Goal: Task Accomplishment & Management: Complete application form

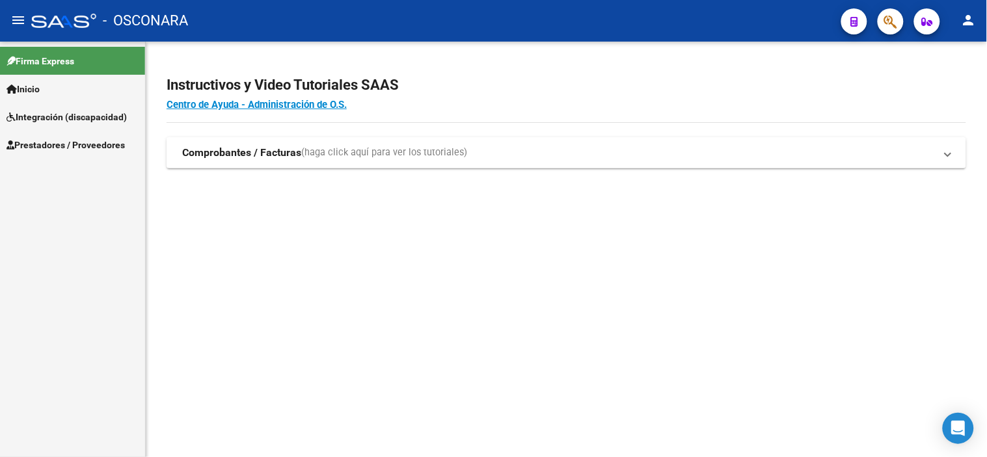
click at [52, 141] on span "Prestadores / Proveedores" at bounding box center [66, 145] width 118 height 14
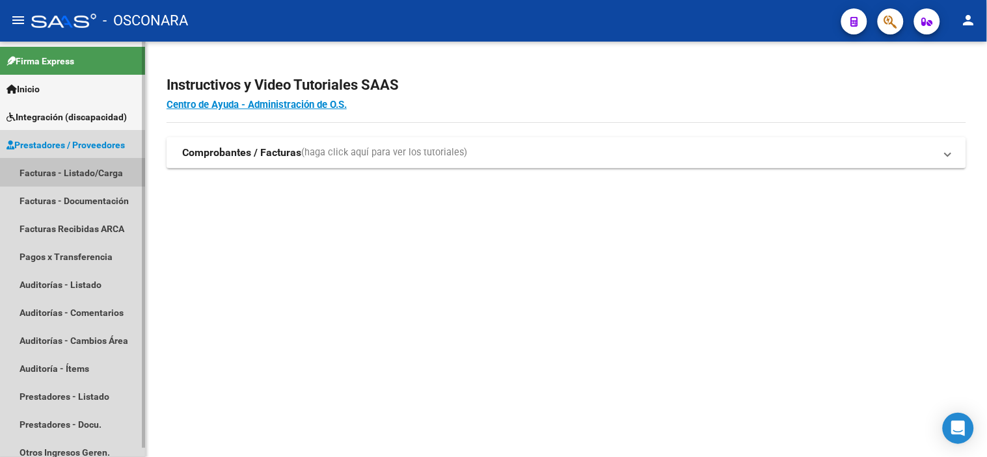
click at [56, 169] on link "Facturas - Listado/Carga" at bounding box center [72, 173] width 145 height 28
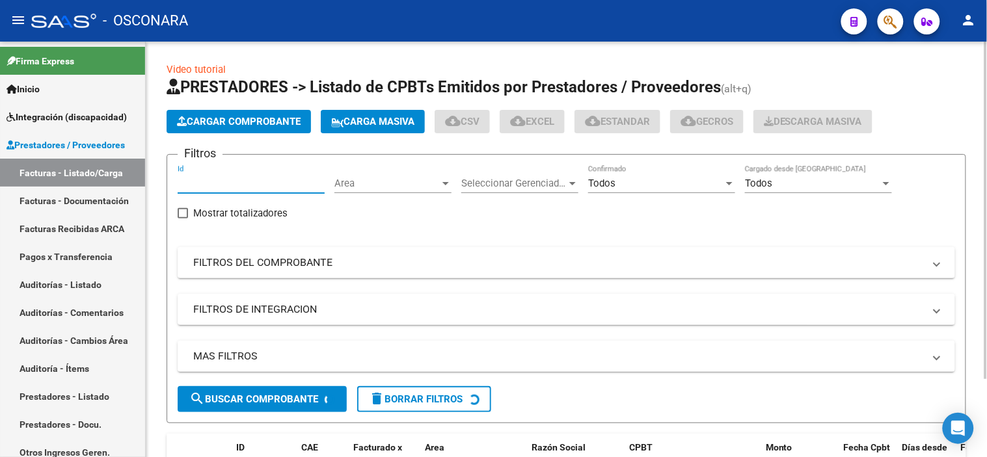
click at [261, 186] on input "Id" at bounding box center [251, 184] width 147 height 12
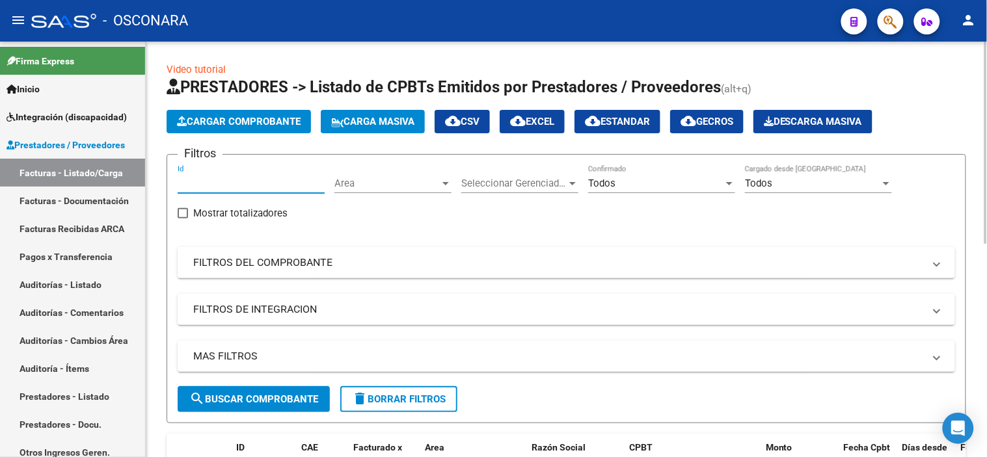
paste input "34379"
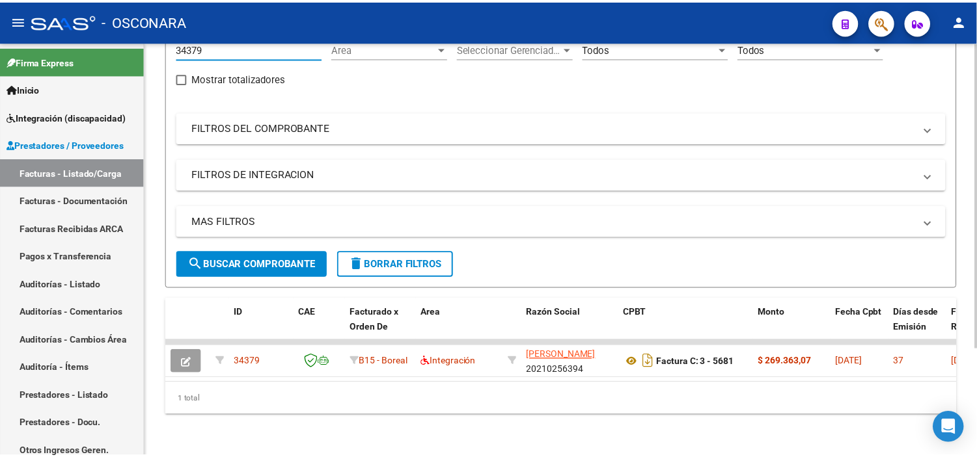
scroll to position [145, 0]
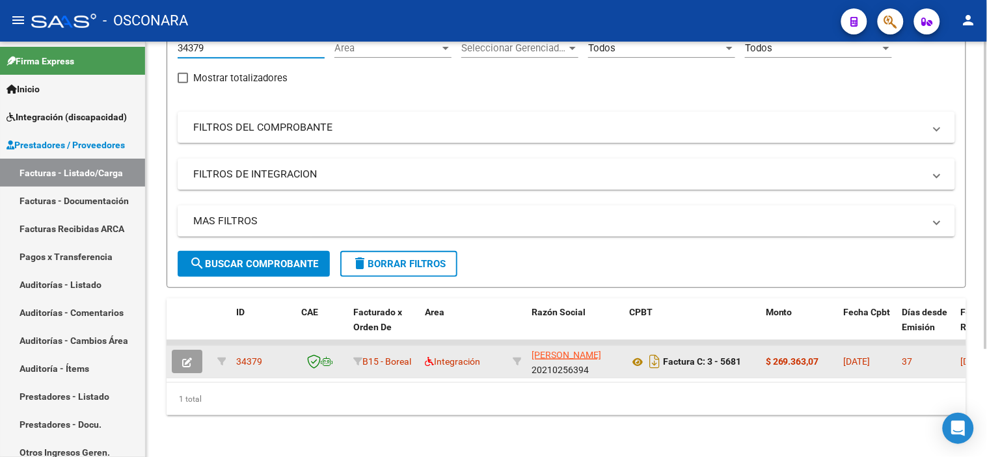
type input "34379"
click at [182, 358] on button "button" at bounding box center [187, 361] width 31 height 23
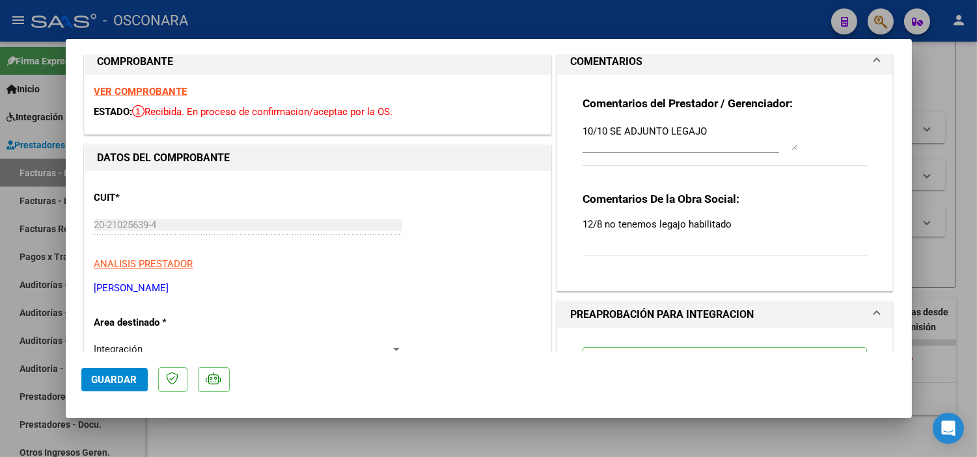
scroll to position [0, 0]
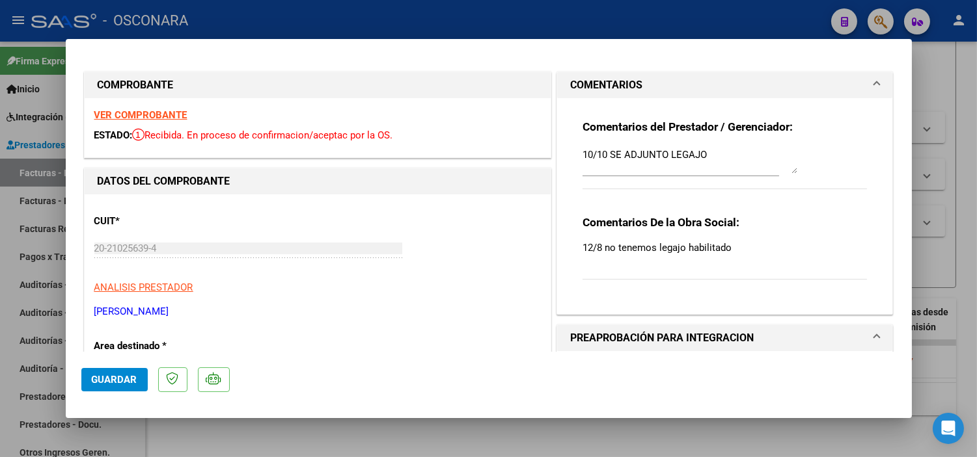
click at [158, 113] on strong "VER COMPROBANTE" at bounding box center [140, 115] width 93 height 12
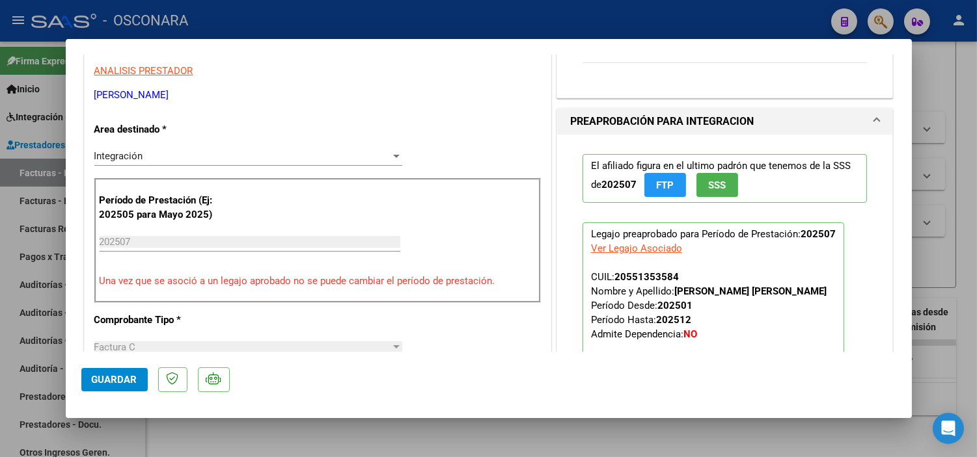
scroll to position [289, 0]
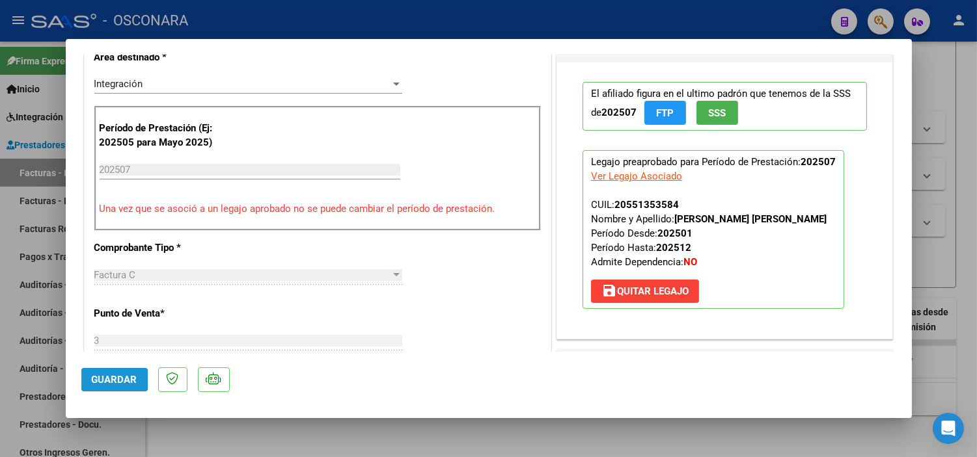
click at [108, 380] on span "Guardar" at bounding box center [115, 380] width 46 height 12
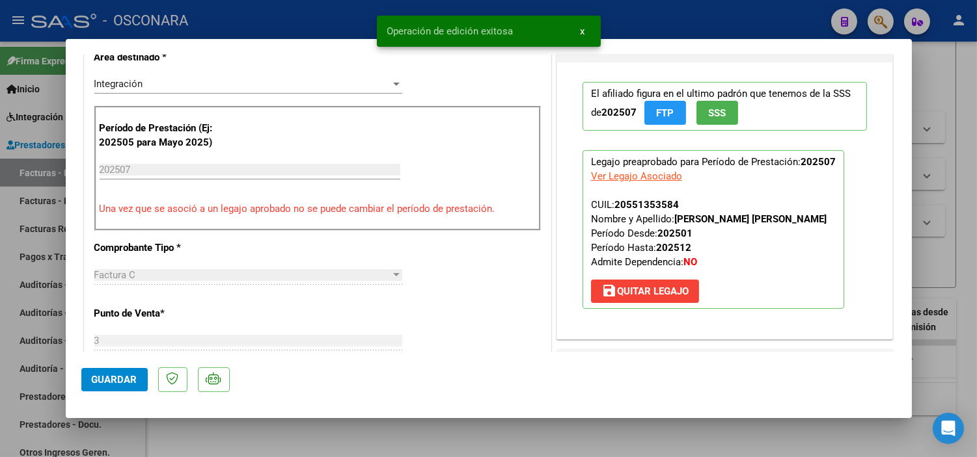
click at [449, 446] on div at bounding box center [488, 228] width 977 height 457
type input "$ 0,00"
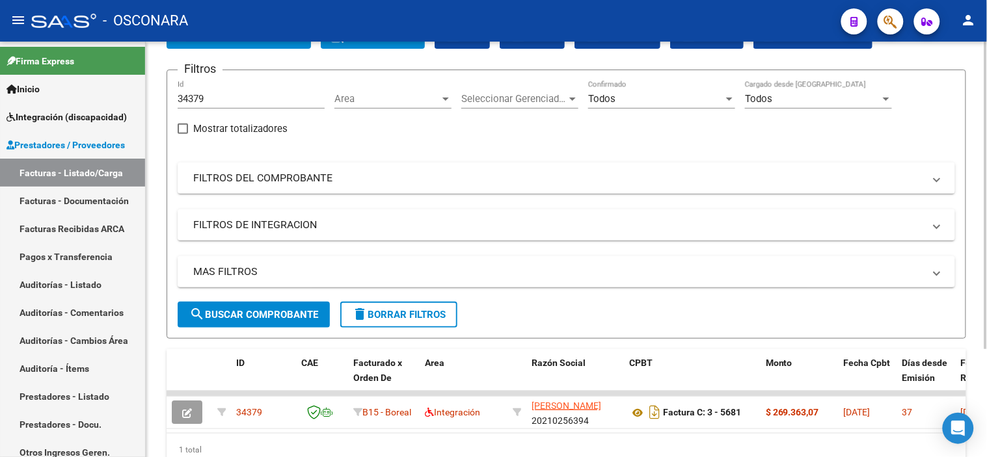
scroll to position [1, 0]
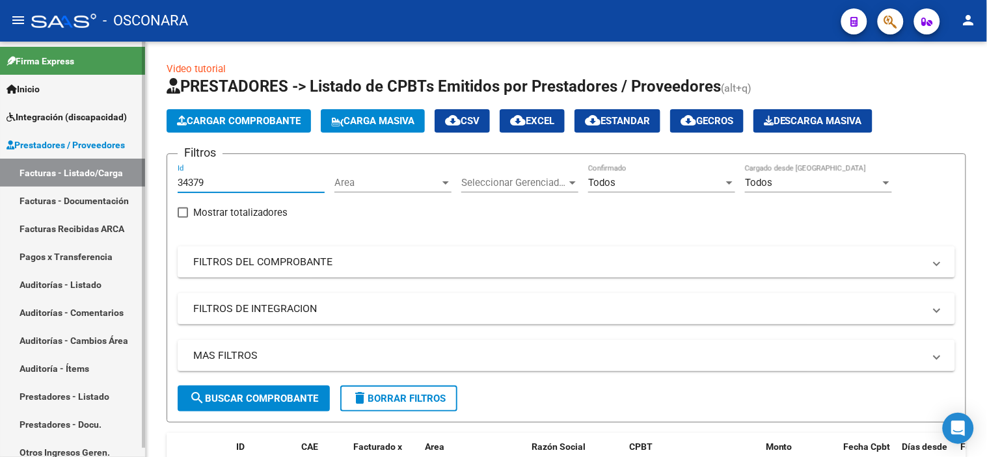
drag, startPoint x: 216, startPoint y: 185, endPoint x: 142, endPoint y: 184, distance: 74.2
click at [142, 184] on mat-sidenav-container "Firma Express Inicio Instructivos Contacto OS Integración (discapacidad) Certif…" at bounding box center [493, 250] width 987 height 416
paste input "88"
type input "34388"
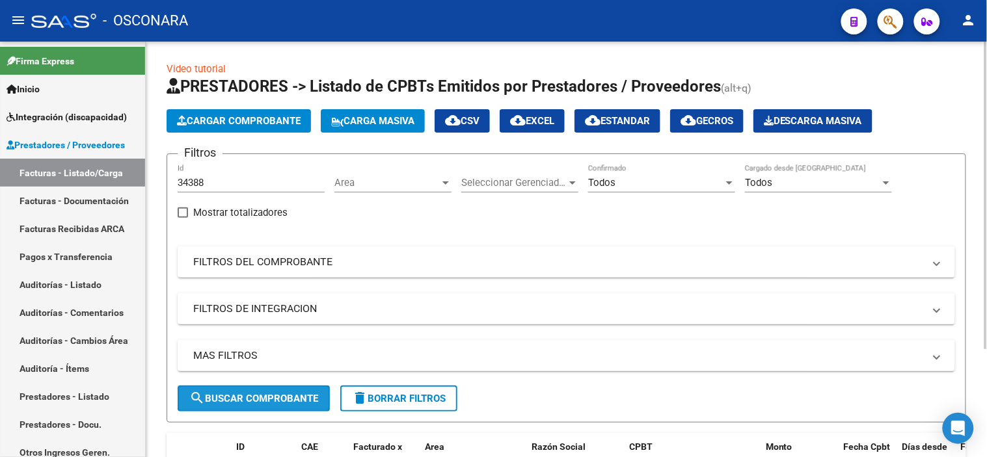
click at [231, 401] on span "search Buscar Comprobante" at bounding box center [253, 399] width 129 height 12
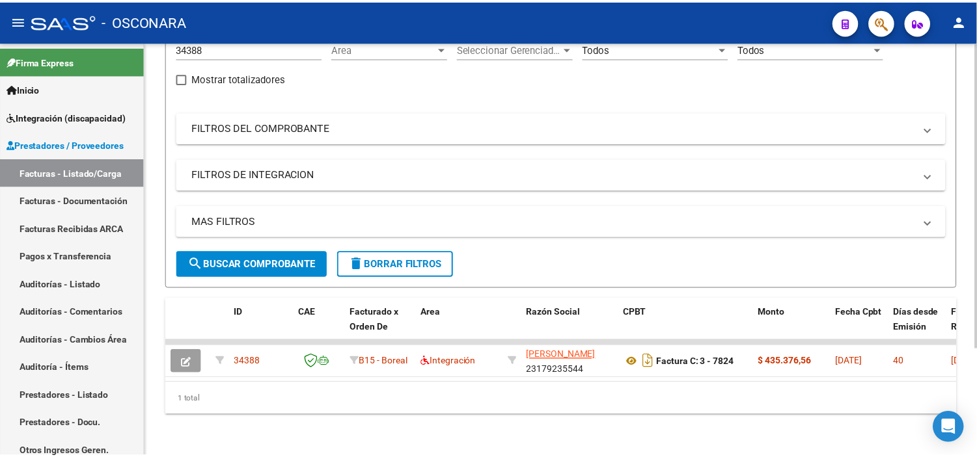
scroll to position [145, 0]
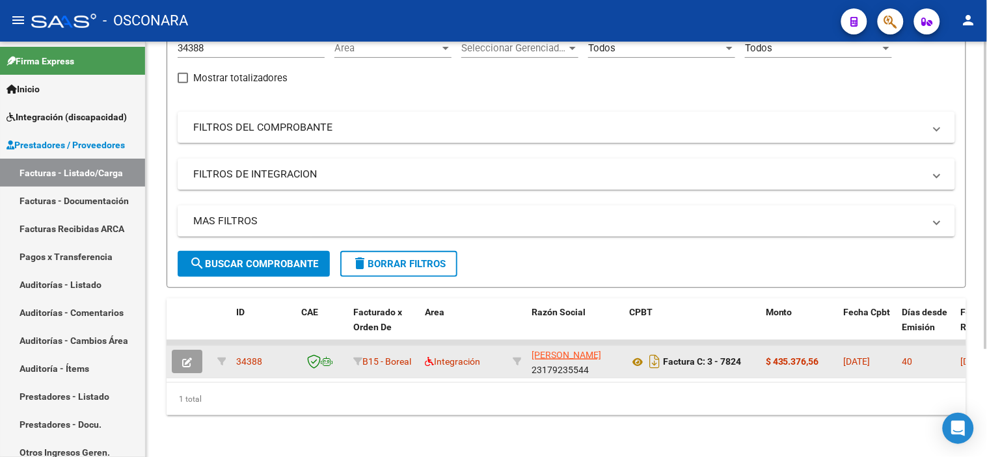
click at [191, 358] on icon "button" at bounding box center [187, 363] width 10 height 10
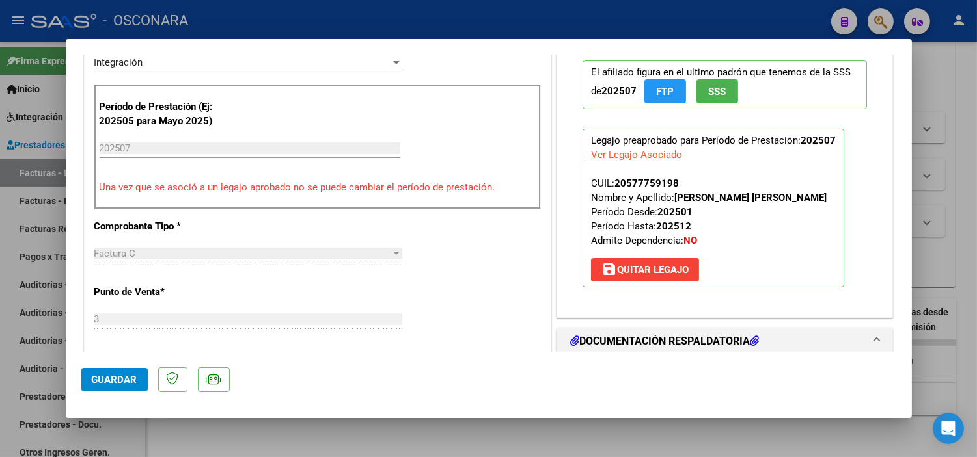
scroll to position [361, 0]
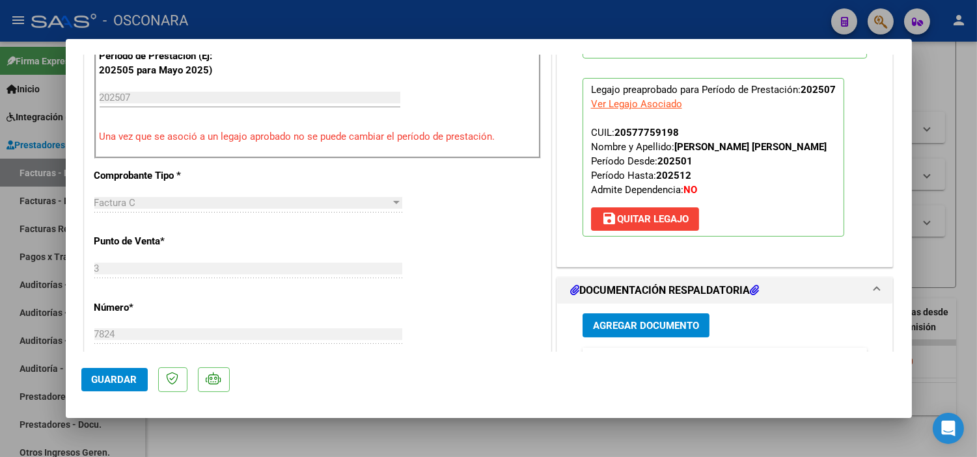
click at [334, 436] on div at bounding box center [488, 228] width 977 height 457
type input "$ 0,00"
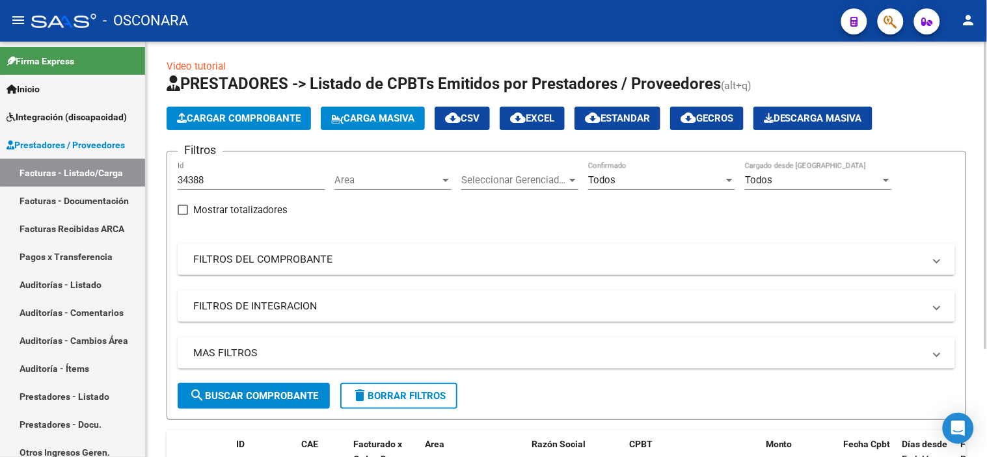
scroll to position [0, 0]
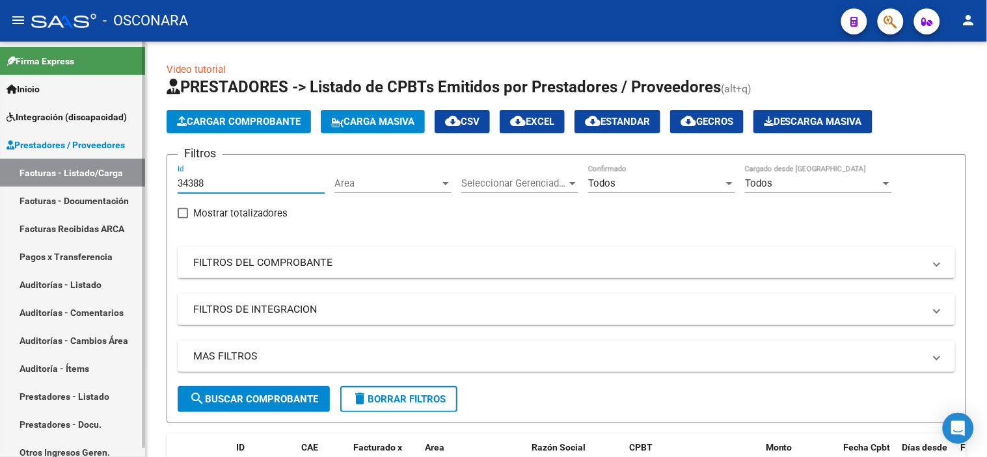
drag, startPoint x: 210, startPoint y: 182, endPoint x: 143, endPoint y: 183, distance: 67.0
click at [143, 183] on mat-sidenav-container "Firma Express Inicio Instructivos Contacto OS Integración (discapacidad) Certif…" at bounding box center [493, 250] width 987 height 416
paste input "9"
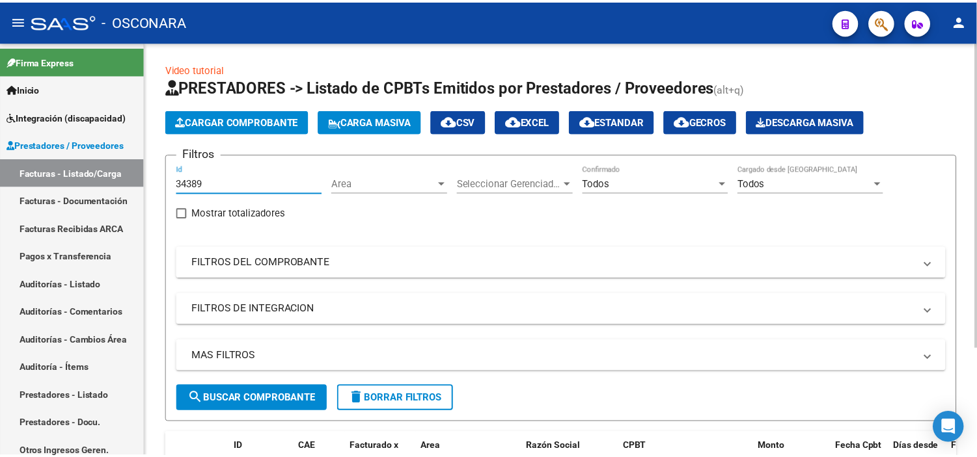
scroll to position [144, 0]
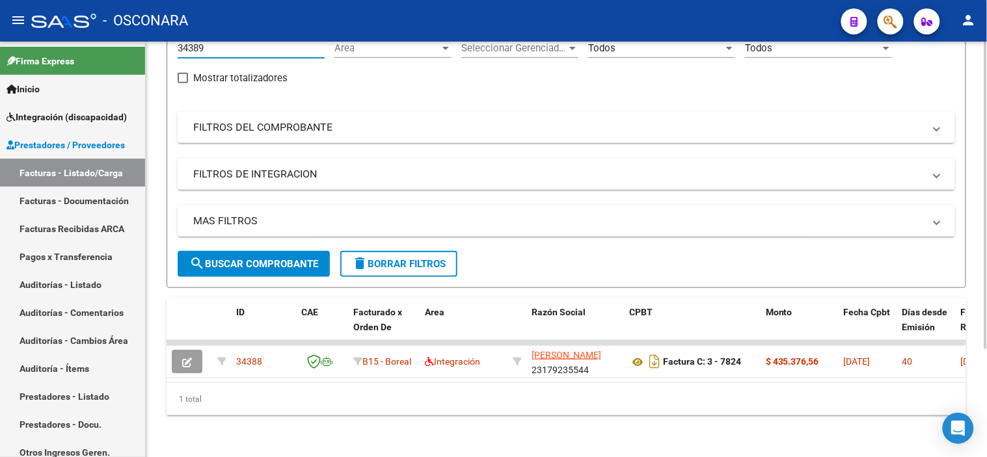
type input "34389"
click at [228, 258] on span "search Buscar Comprobante" at bounding box center [253, 264] width 129 height 12
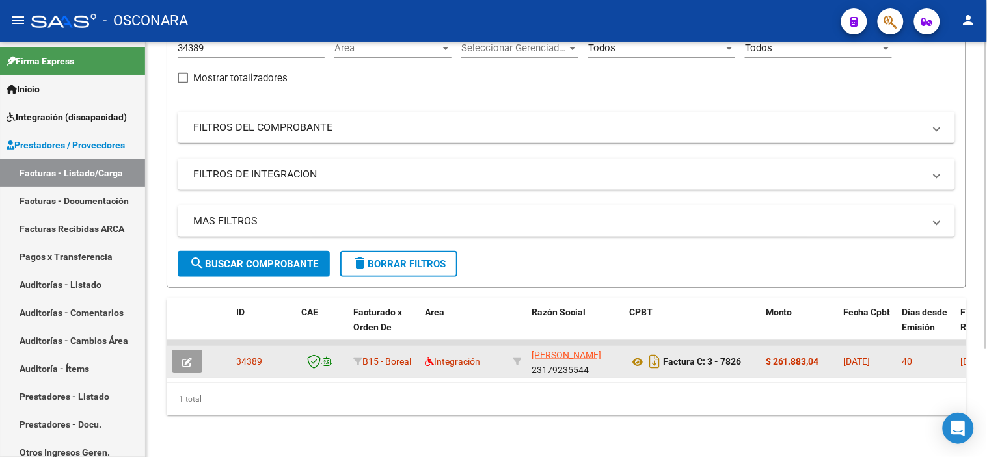
click at [187, 358] on icon "button" at bounding box center [187, 363] width 10 height 10
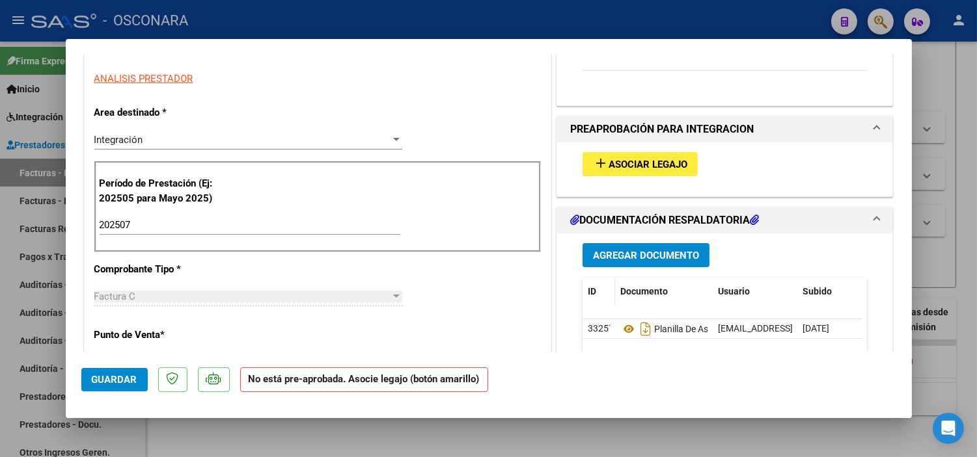
scroll to position [217, 0]
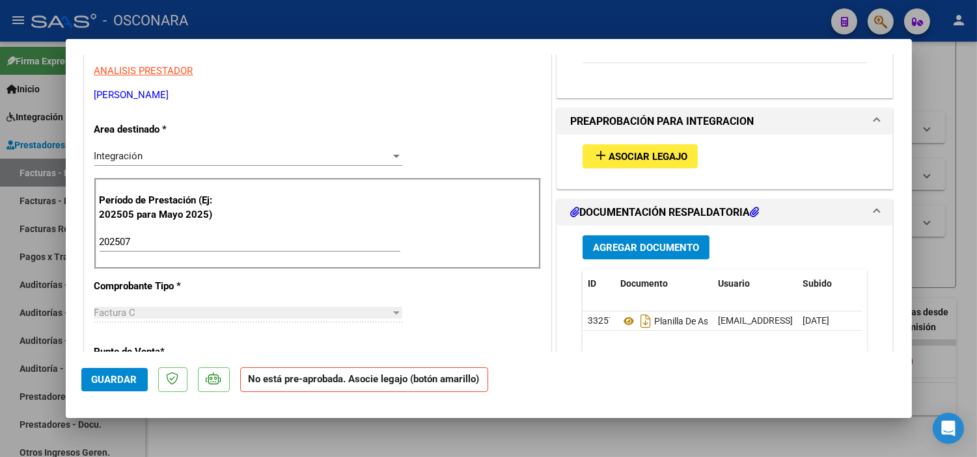
click at [660, 156] on span "Asociar Legajo" at bounding box center [647, 157] width 79 height 12
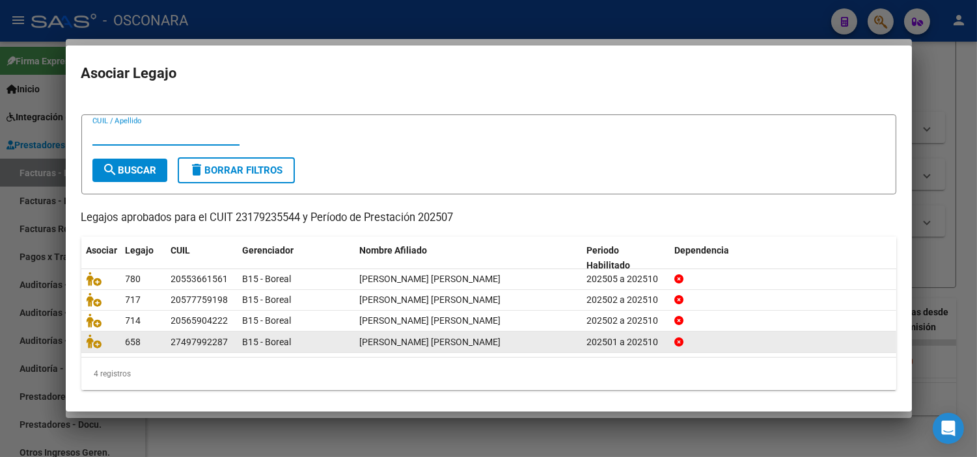
scroll to position [21, 0]
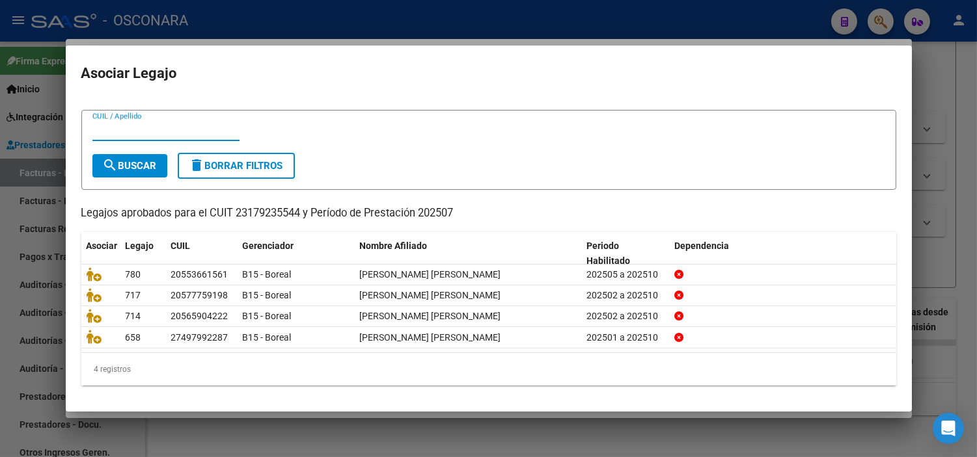
click at [516, 439] on div at bounding box center [488, 228] width 977 height 457
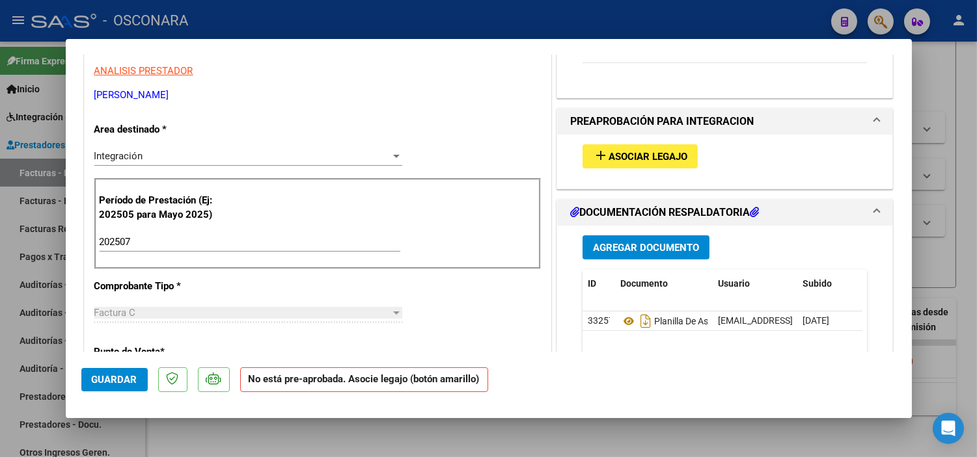
click at [310, 428] on div at bounding box center [488, 228] width 977 height 457
type input "$ 0,00"
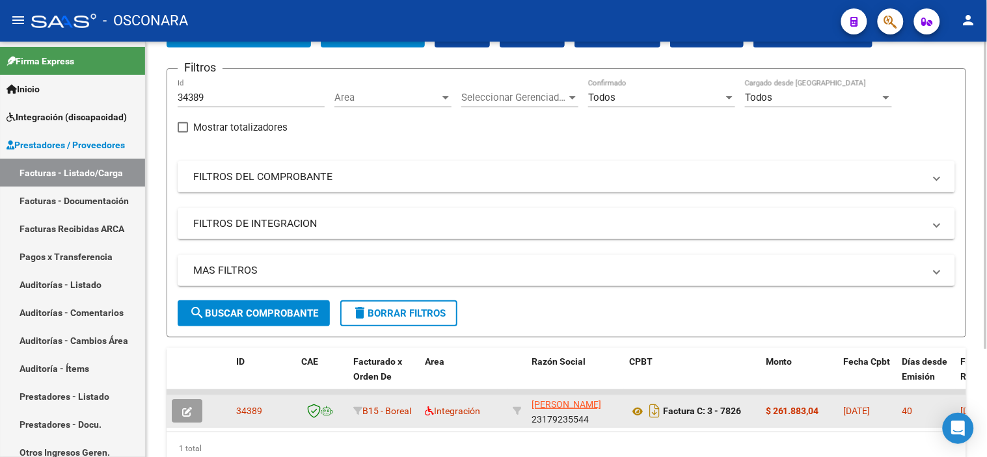
scroll to position [0, 0]
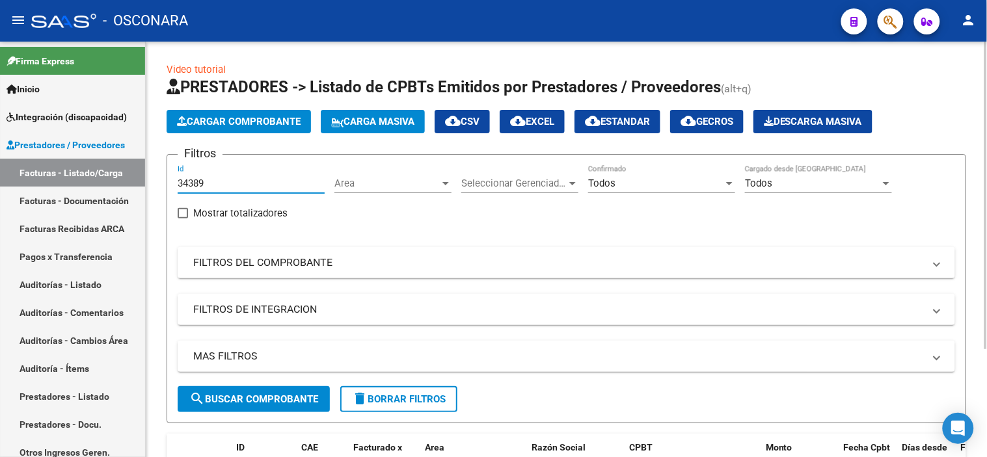
drag, startPoint x: 217, startPoint y: 180, endPoint x: 163, endPoint y: 180, distance: 54.7
click at [163, 180] on div "Video tutorial PRESTADORES -> Listado de CPBTs Emitidos por Prestadores / Prove…" at bounding box center [566, 317] width 841 height 551
paste input "98"
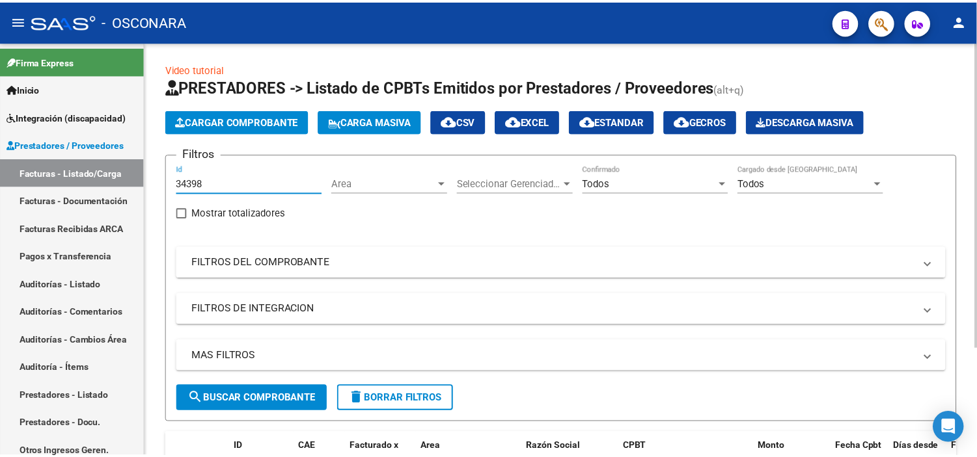
scroll to position [144, 0]
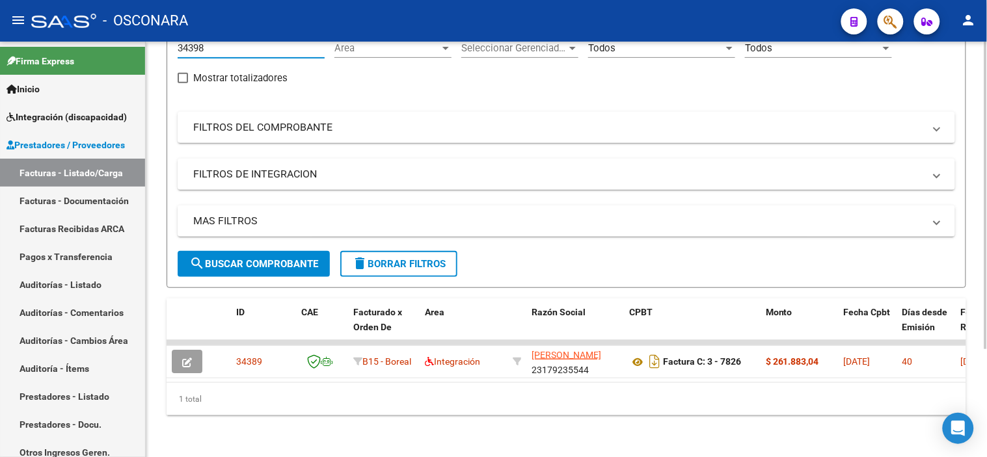
type input "34398"
click at [221, 258] on span "search Buscar Comprobante" at bounding box center [253, 264] width 129 height 12
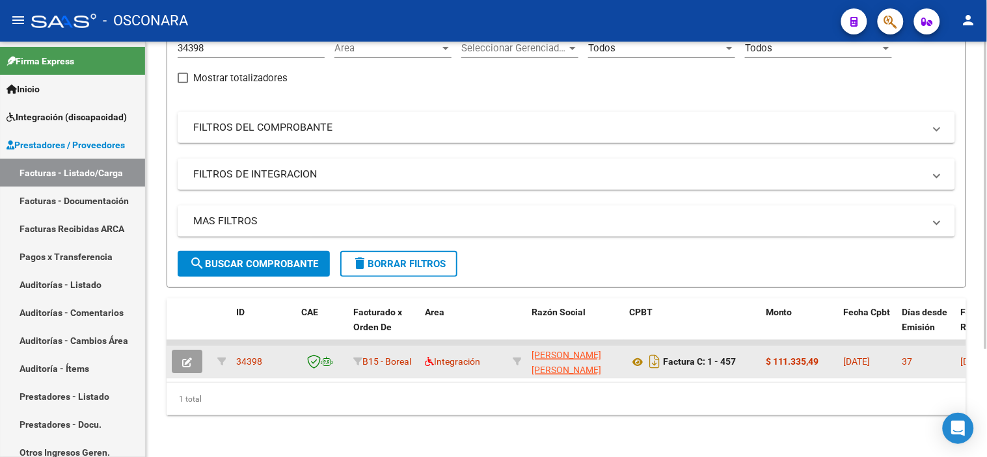
click at [193, 350] on button "button" at bounding box center [187, 361] width 31 height 23
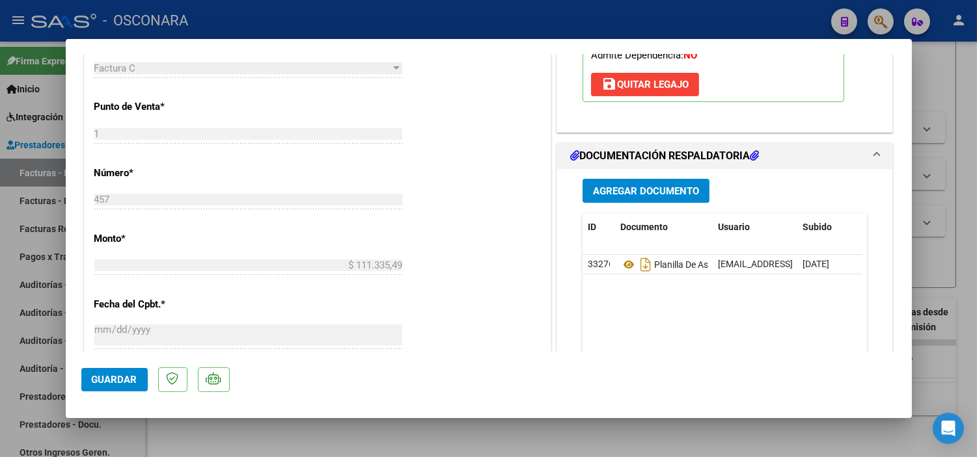
scroll to position [506, 0]
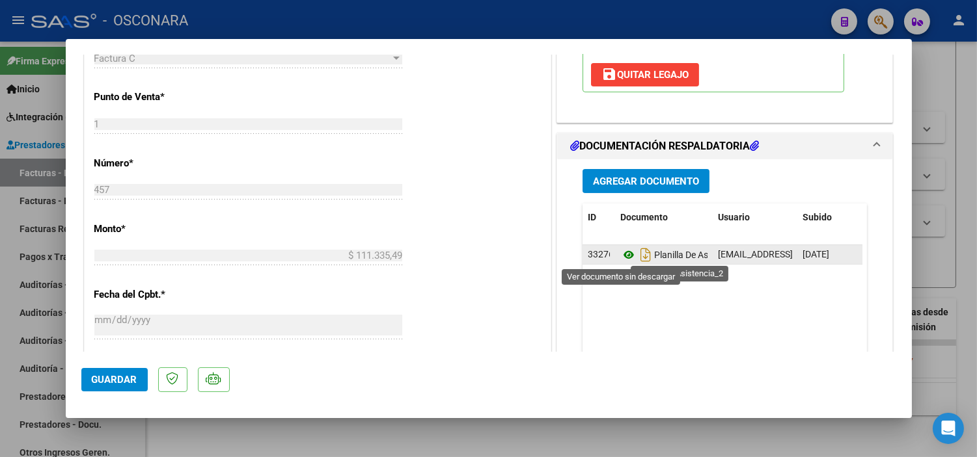
click at [621, 260] on icon at bounding box center [628, 255] width 17 height 16
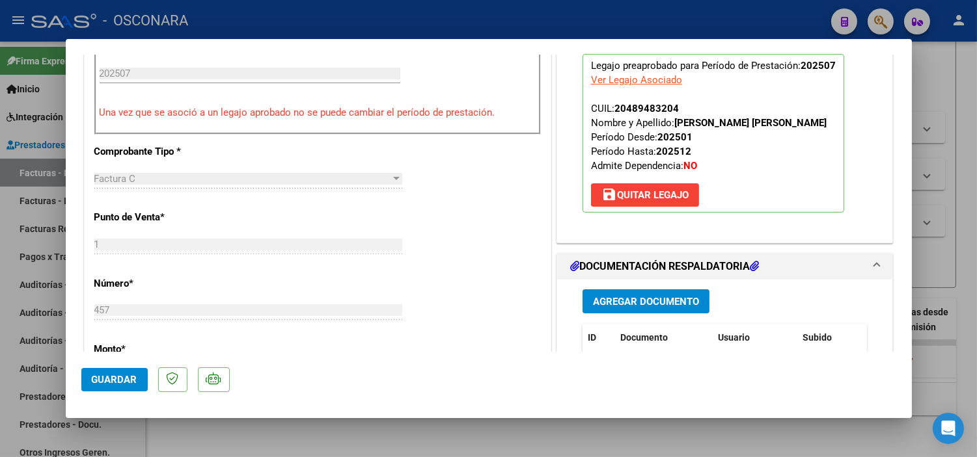
scroll to position [361, 0]
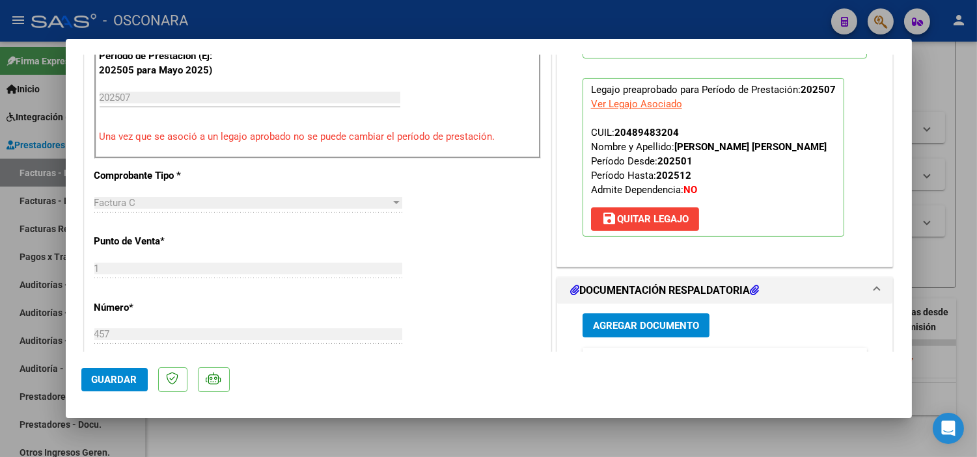
click at [196, 444] on div at bounding box center [488, 228] width 977 height 457
type input "$ 0,00"
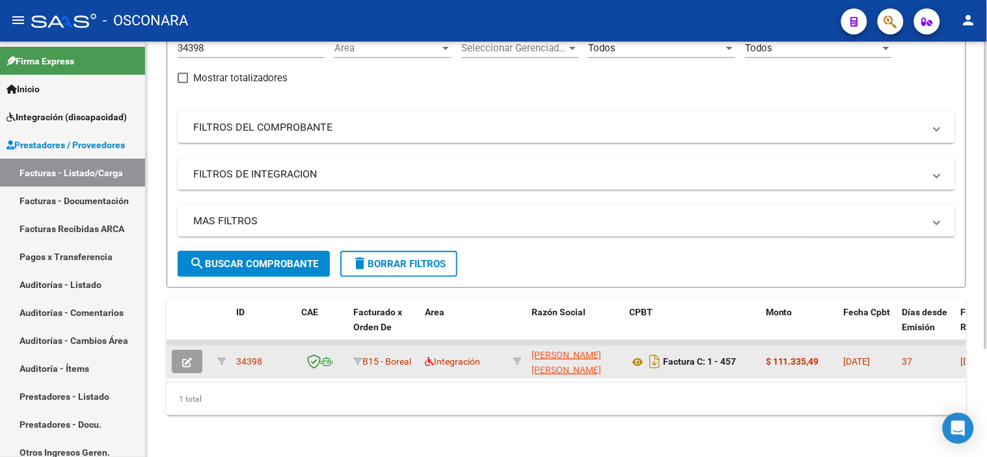
scroll to position [0, 0]
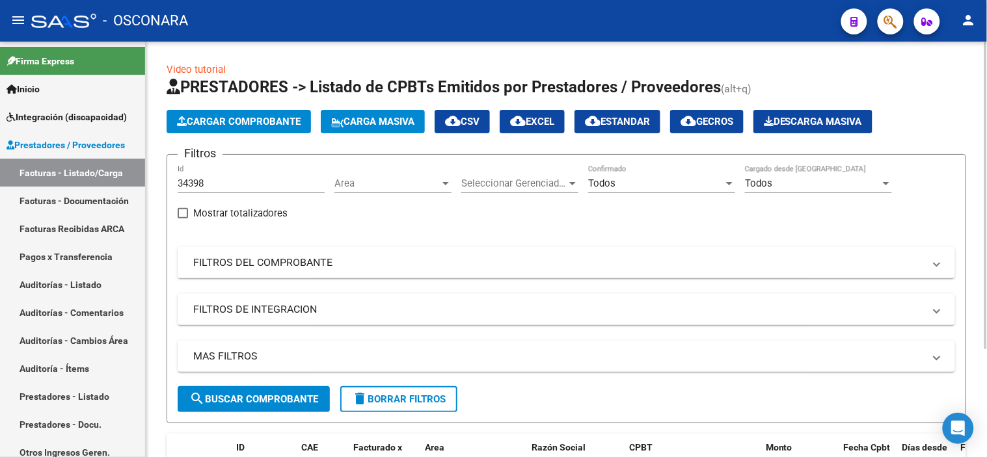
drag, startPoint x: 169, startPoint y: 183, endPoint x: 158, endPoint y: 183, distance: 11.1
click at [158, 183] on div "Video tutorial PRESTADORES -> Listado de CPBTs Emitidos por Prestadores / Prove…" at bounding box center [566, 317] width 841 height 551
drag, startPoint x: 204, startPoint y: 180, endPoint x: 167, endPoint y: 186, distance: 37.7
click at [167, 186] on form "Filtros 34398 Id Area Area Seleccionar Gerenciador Seleccionar Gerenciador Todo…" at bounding box center [567, 288] width 800 height 269
paste input "404"
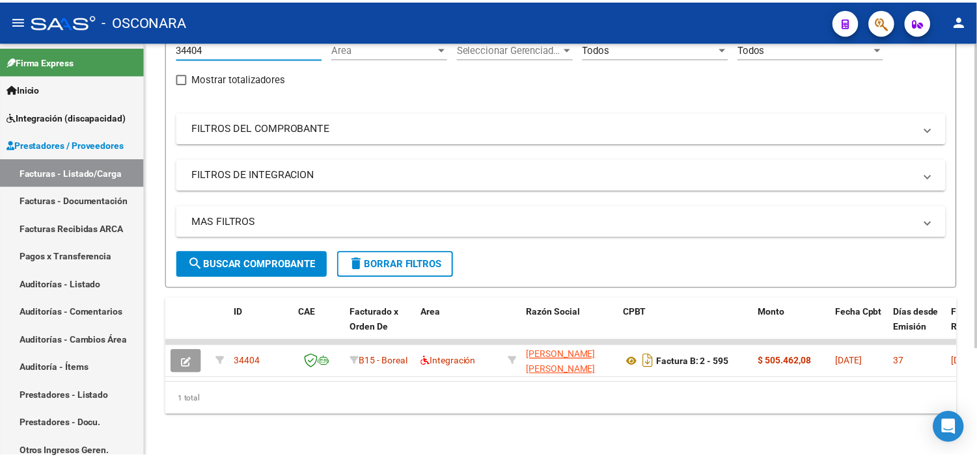
scroll to position [145, 0]
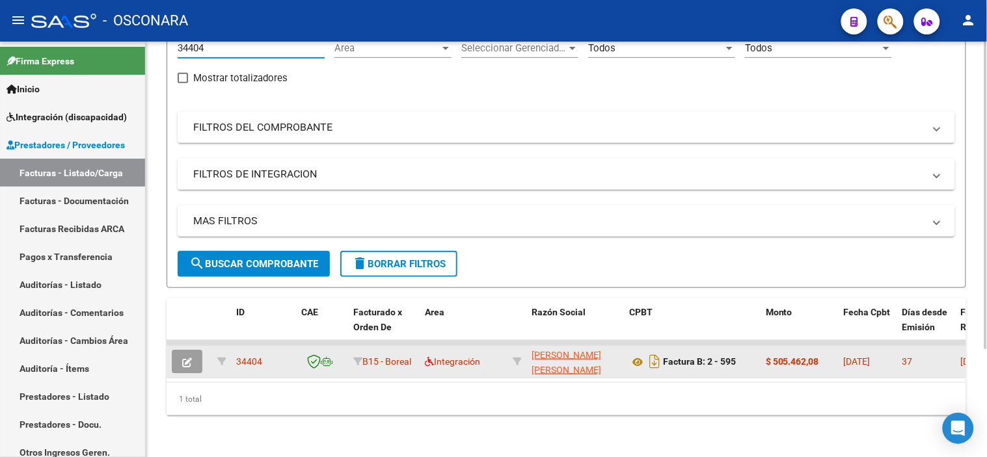
type input "34404"
click at [185, 358] on icon "button" at bounding box center [187, 363] width 10 height 10
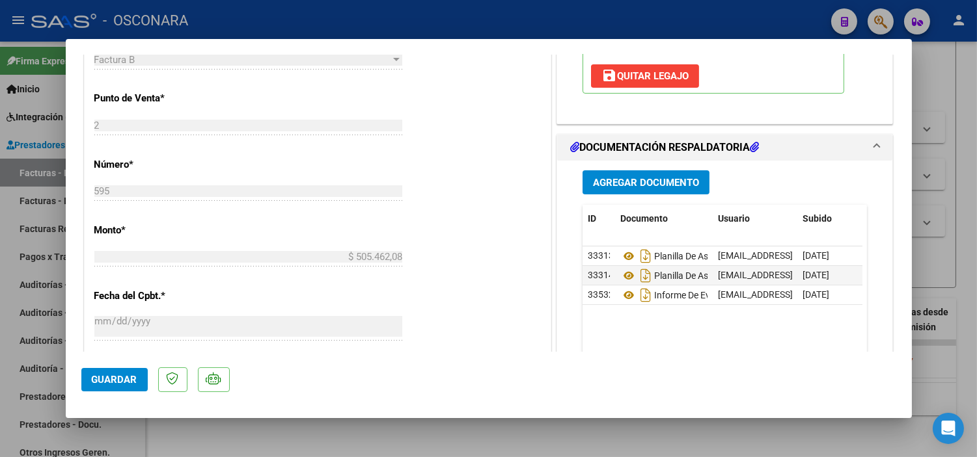
scroll to position [506, 0]
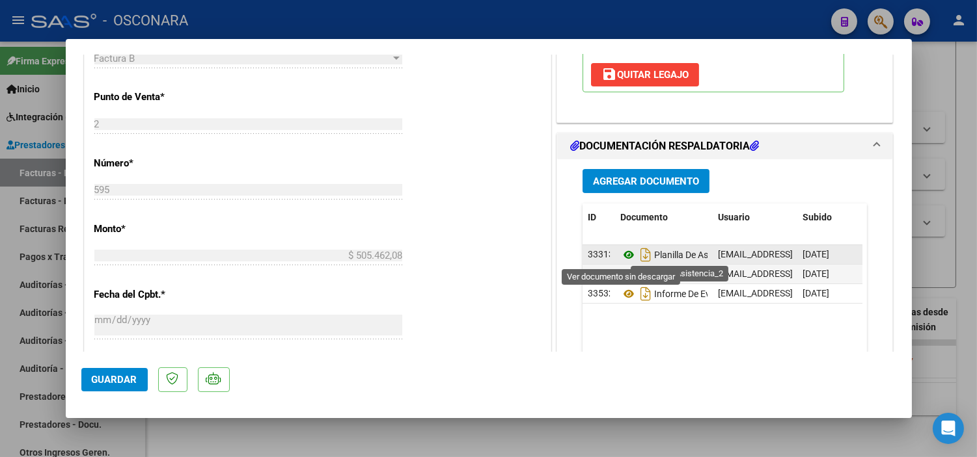
click at [625, 254] on icon at bounding box center [628, 255] width 17 height 16
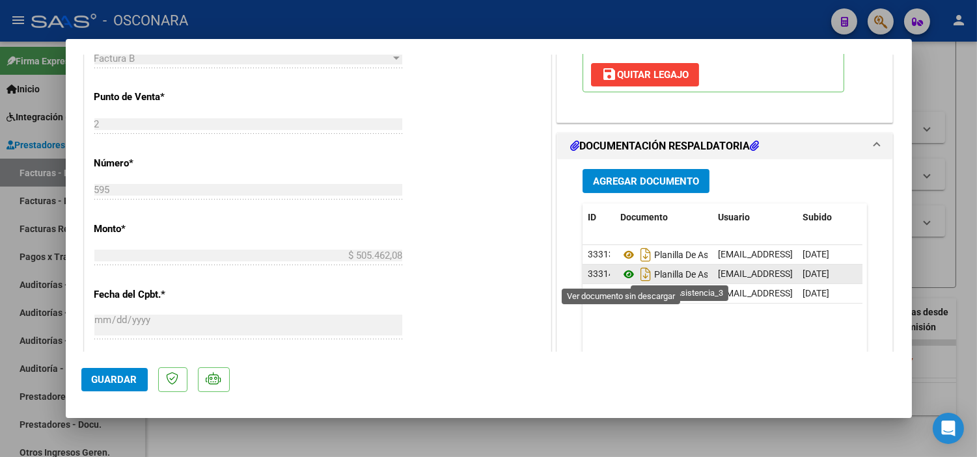
click at [621, 275] on icon at bounding box center [628, 275] width 17 height 16
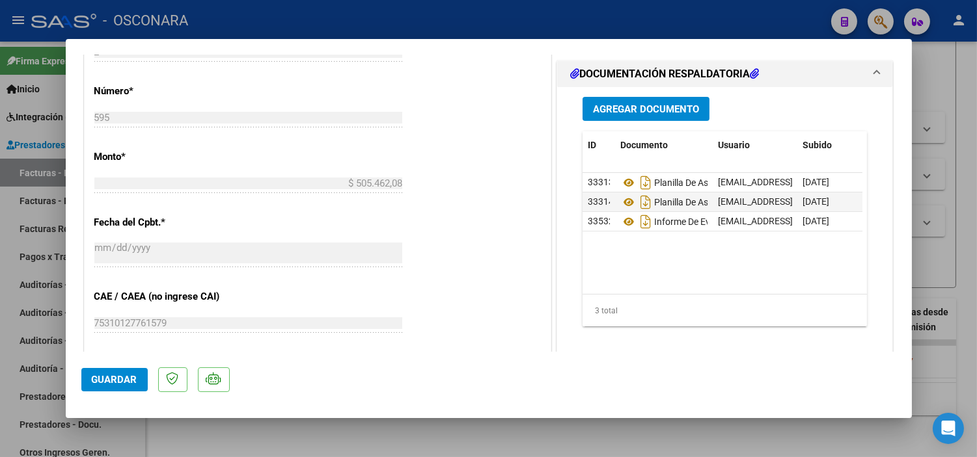
scroll to position [361, 0]
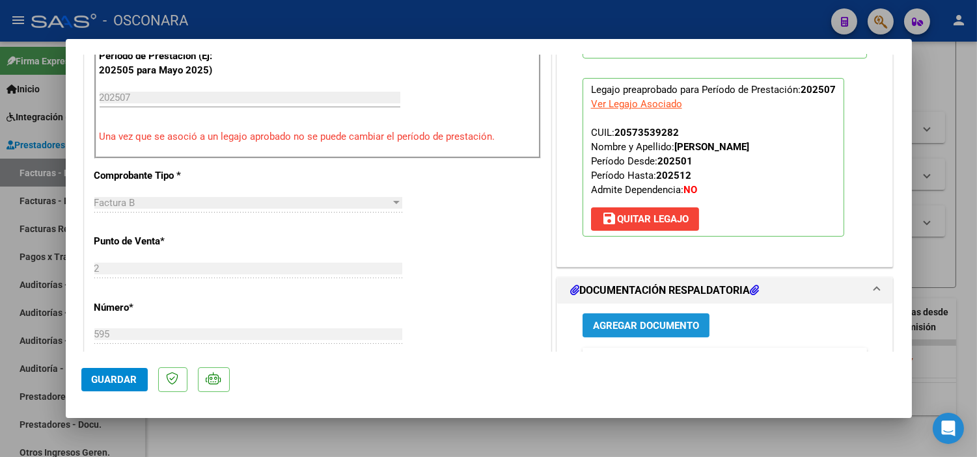
click at [634, 325] on span "Agregar Documento" at bounding box center [646, 326] width 106 height 12
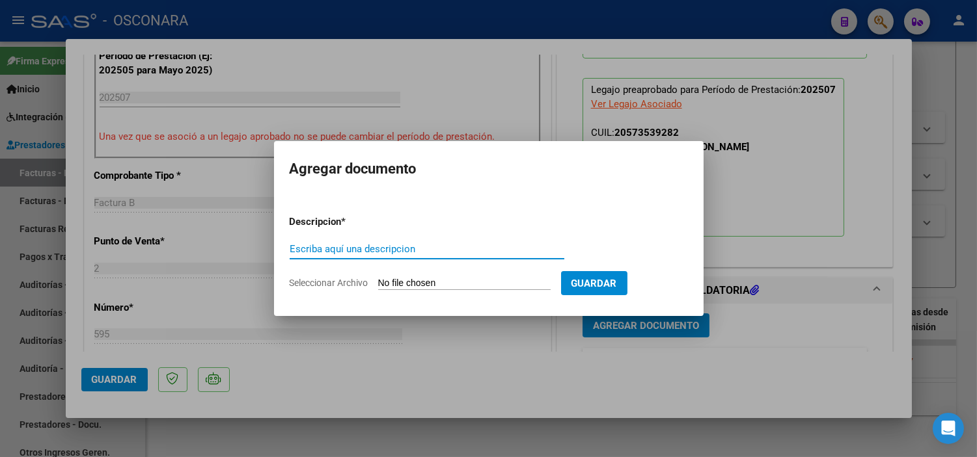
click at [392, 250] on input "Escriba aquí una descripcion" at bounding box center [427, 249] width 275 height 12
type input "PLANILLA DE ASISTENCIA ESCUELA"
click at [452, 282] on input "Seleccionar Archivo" at bounding box center [464, 284] width 172 height 12
type input "C:\fakepath\152476-2-Planilla_de_Asistencia.pdf"
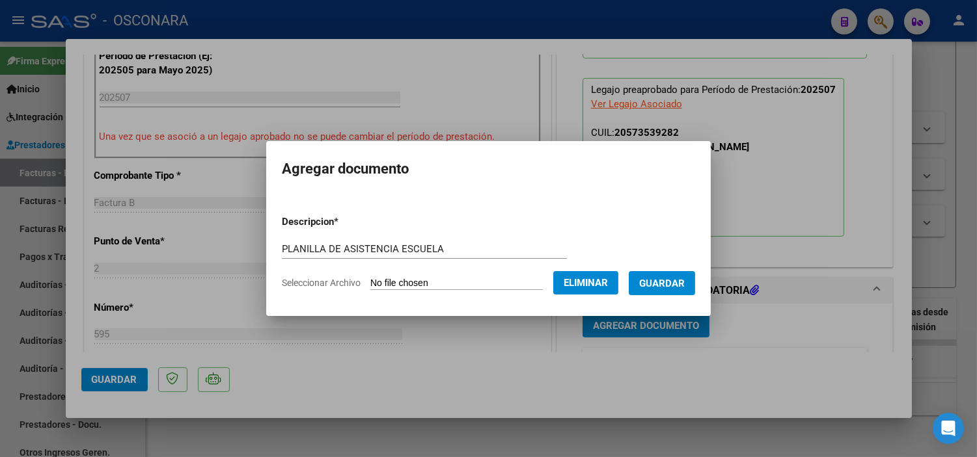
click at [679, 275] on button "Guardar" at bounding box center [661, 283] width 66 height 24
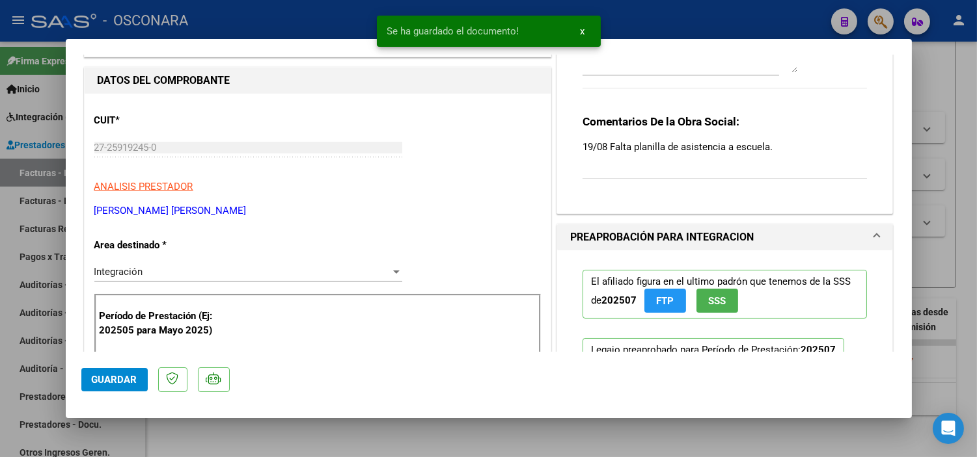
scroll to position [0, 0]
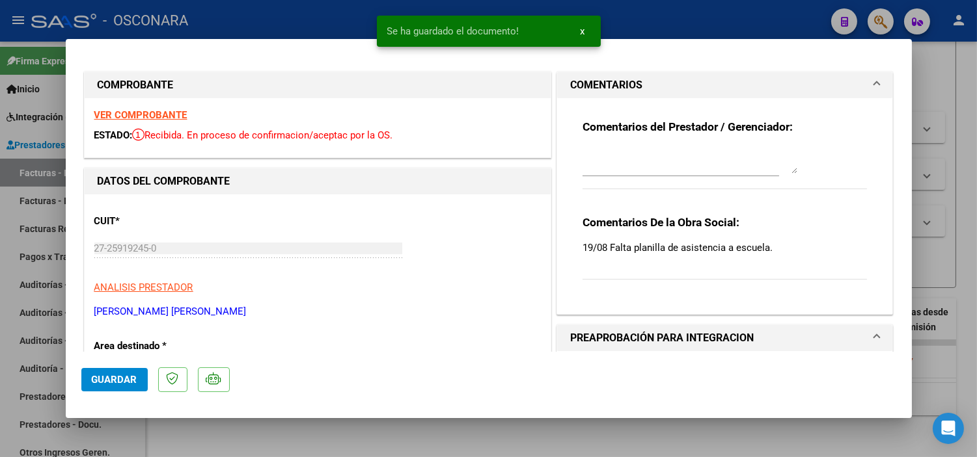
click at [659, 159] on textarea at bounding box center [689, 161] width 215 height 26
type textarea "S"
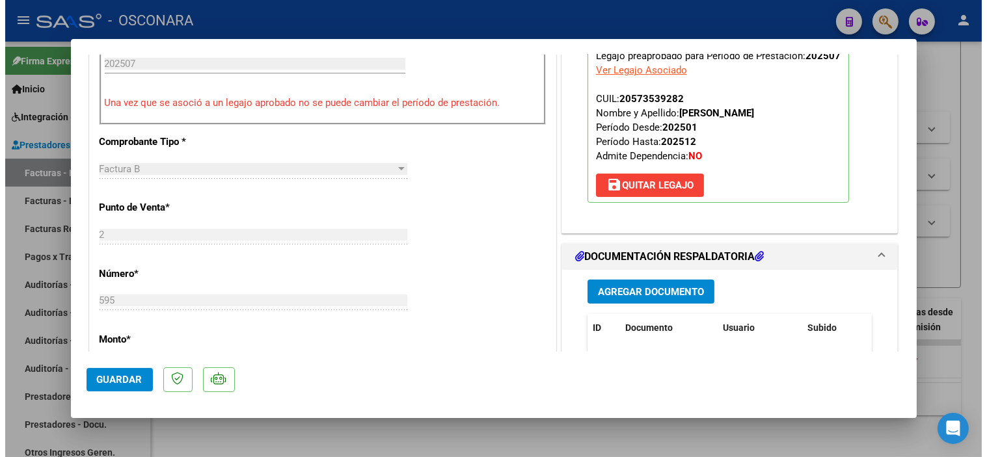
scroll to position [506, 0]
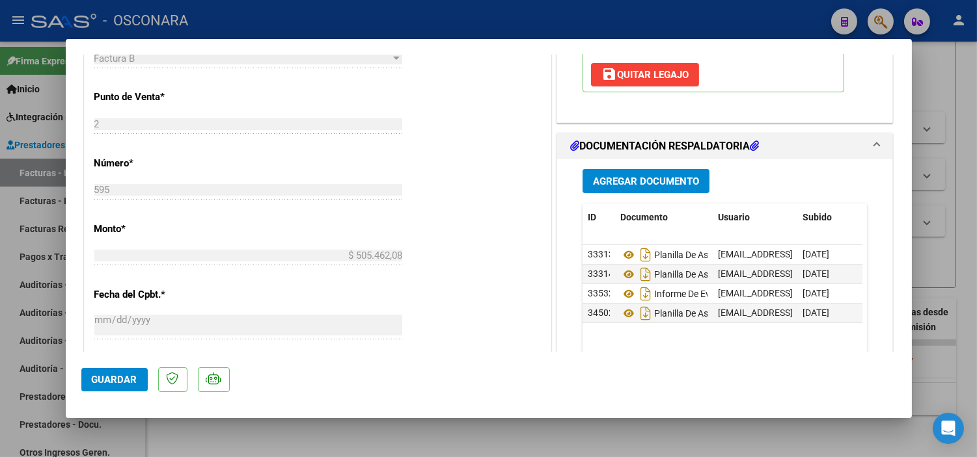
type textarea "11/09 SE ADJUNTA PLANILLA DE ASISTENCIA A ESCUELA."
click at [106, 381] on span "Guardar" at bounding box center [115, 380] width 46 height 12
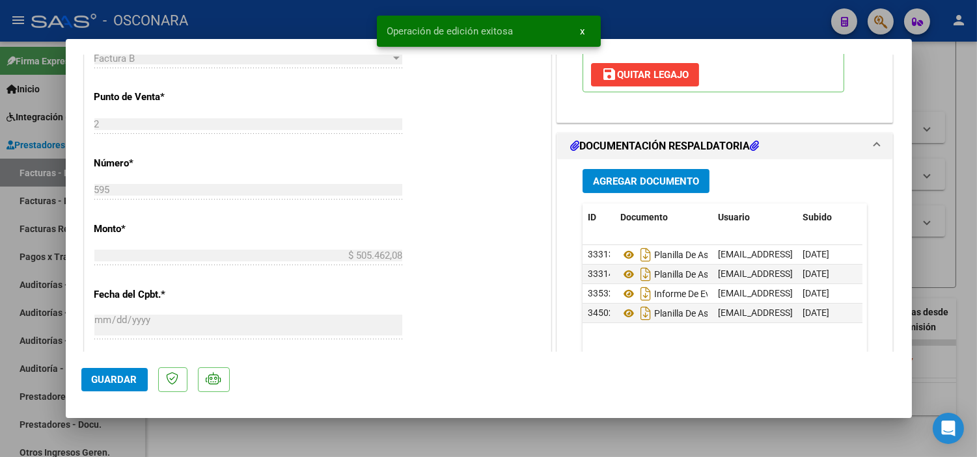
drag, startPoint x: 470, startPoint y: 425, endPoint x: 485, endPoint y: 397, distance: 31.7
click at [472, 427] on div at bounding box center [488, 228] width 977 height 457
type input "$ 0,00"
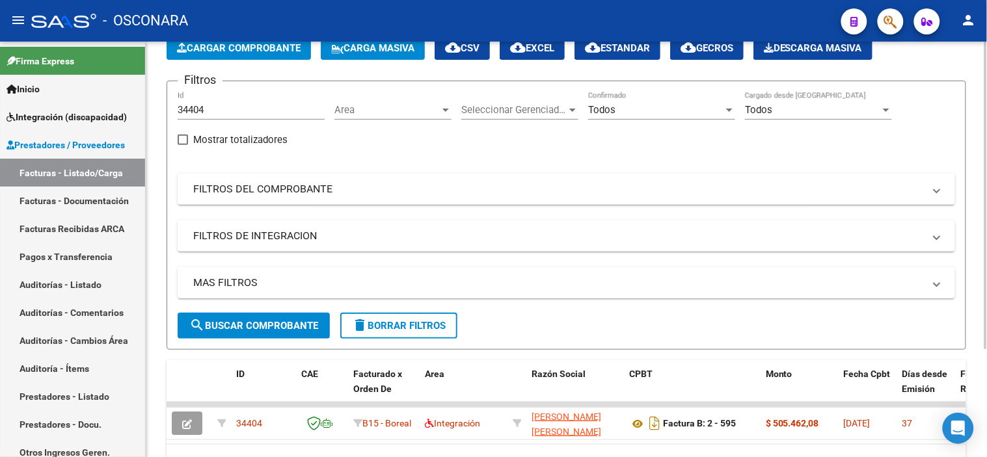
scroll to position [0, 0]
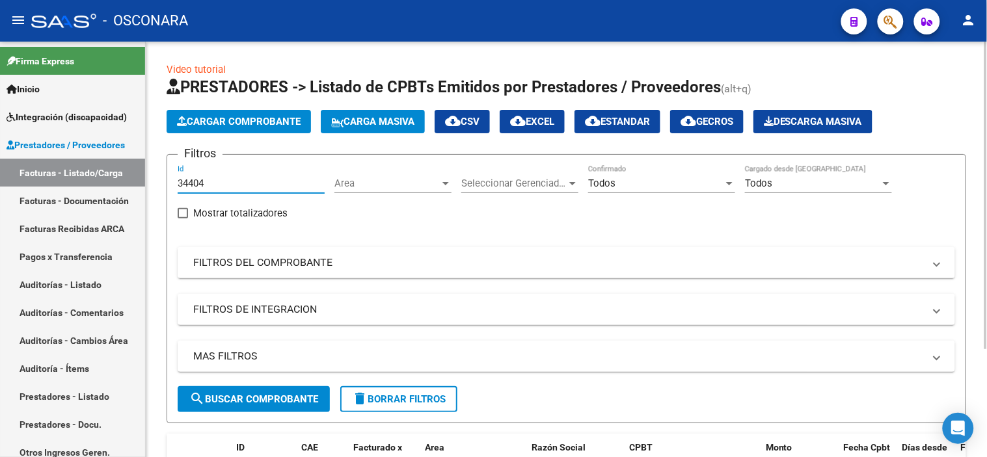
drag, startPoint x: 229, startPoint y: 184, endPoint x: 158, endPoint y: 184, distance: 70.9
click at [158, 184] on div "Video tutorial PRESTADORES -> Listado de CPBTs Emitidos por Prestadores / Prove…" at bounding box center [566, 317] width 841 height 551
paste input "9"
type input "34409"
click at [269, 397] on span "search Buscar Comprobante" at bounding box center [253, 400] width 129 height 12
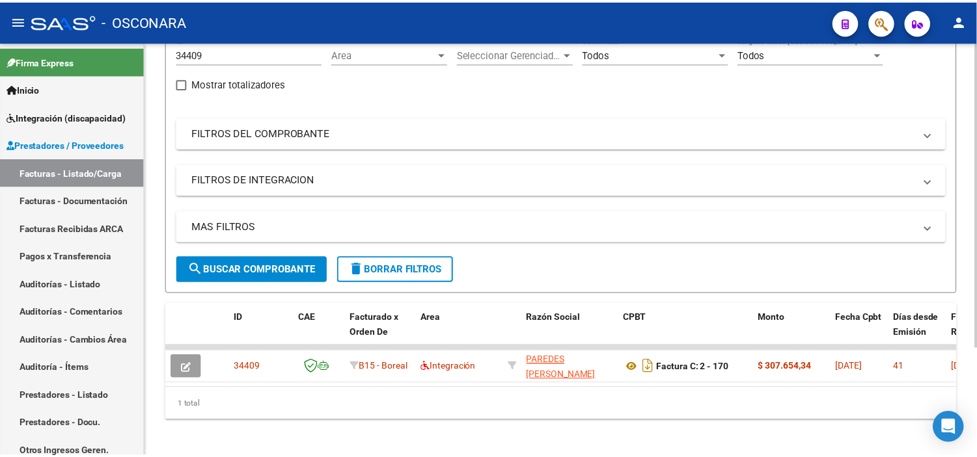
scroll to position [145, 0]
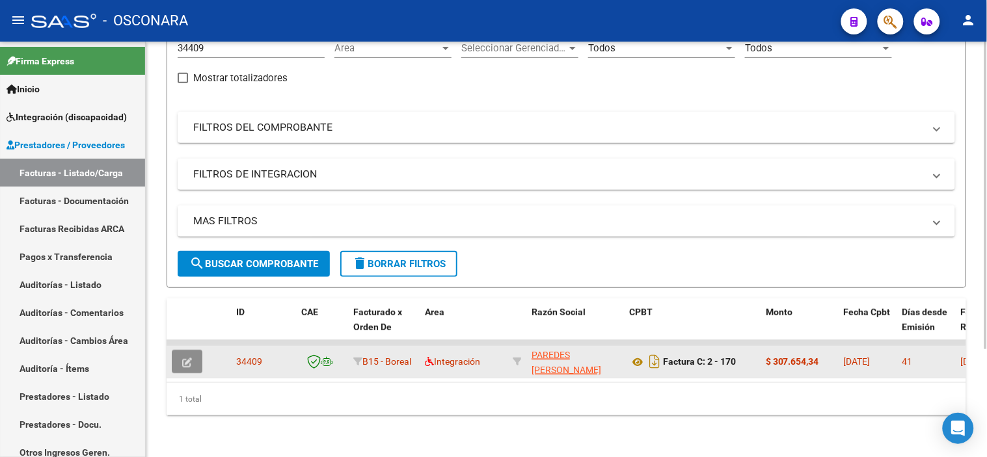
click at [185, 359] on button "button" at bounding box center [187, 361] width 31 height 23
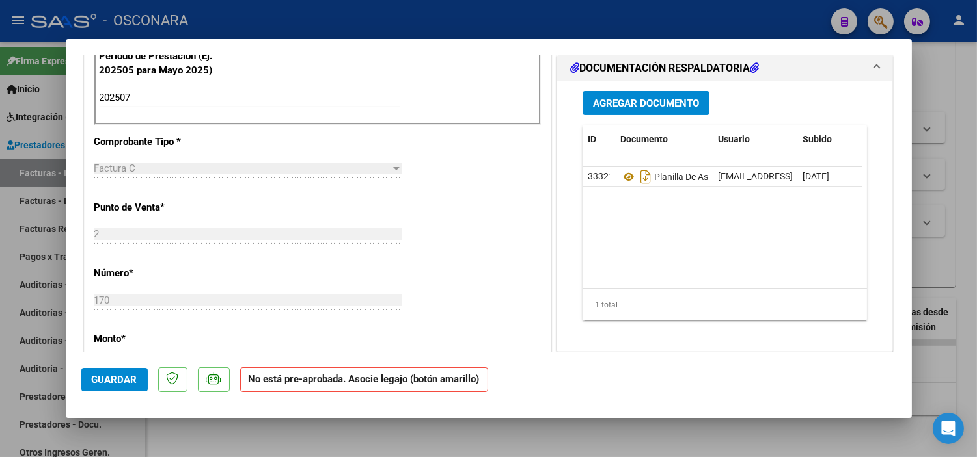
scroll to position [289, 0]
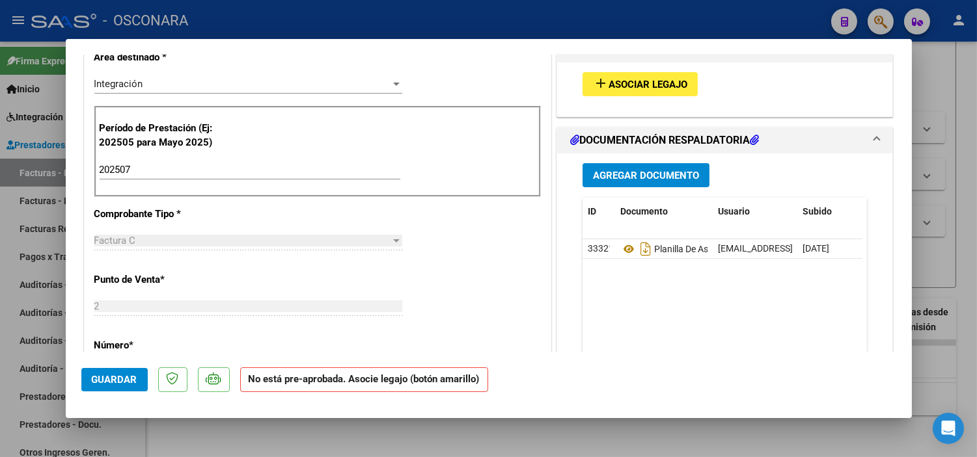
click at [625, 88] on span "Asociar Legajo" at bounding box center [647, 85] width 79 height 12
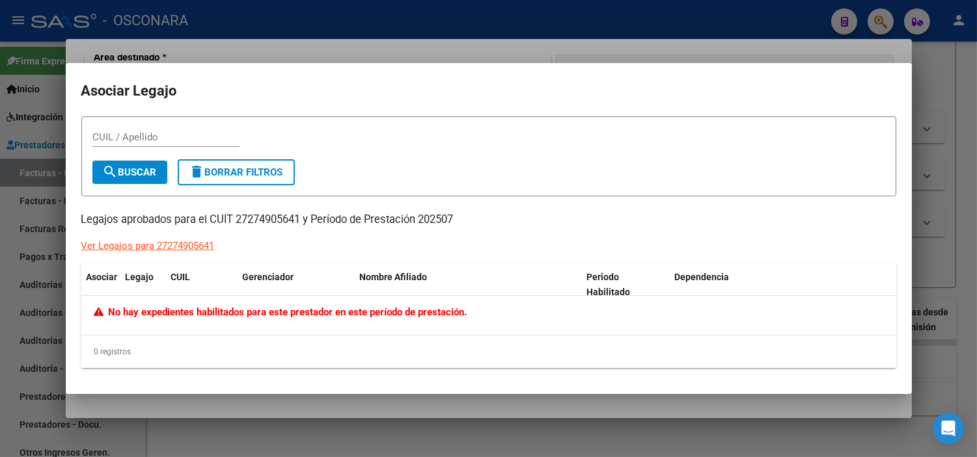
click at [372, 431] on div at bounding box center [488, 228] width 977 height 457
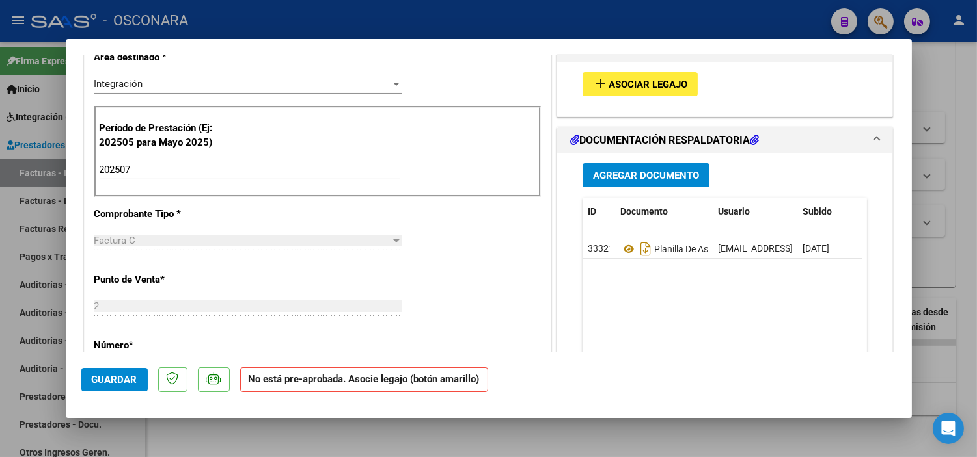
click at [420, 432] on div at bounding box center [488, 228] width 977 height 457
type input "$ 0,00"
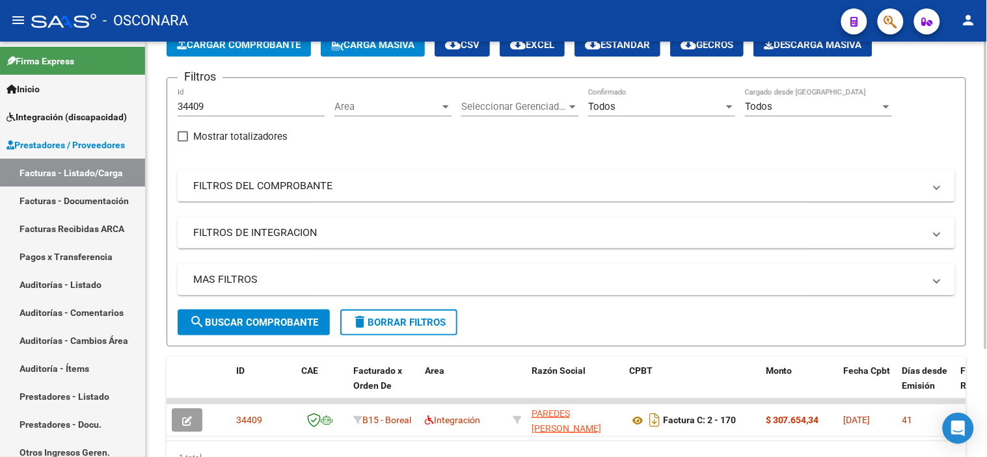
scroll to position [0, 0]
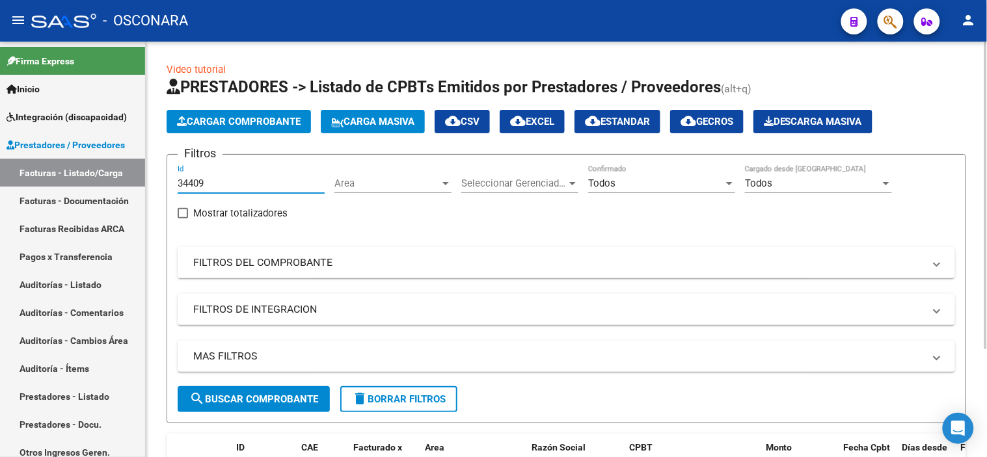
drag, startPoint x: 219, startPoint y: 183, endPoint x: 155, endPoint y: 183, distance: 63.8
click at [155, 183] on div "Video tutorial PRESTADORES -> Listado de CPBTs Emitidos por Prestadores / Prove…" at bounding box center [566, 317] width 841 height 551
paste input "17"
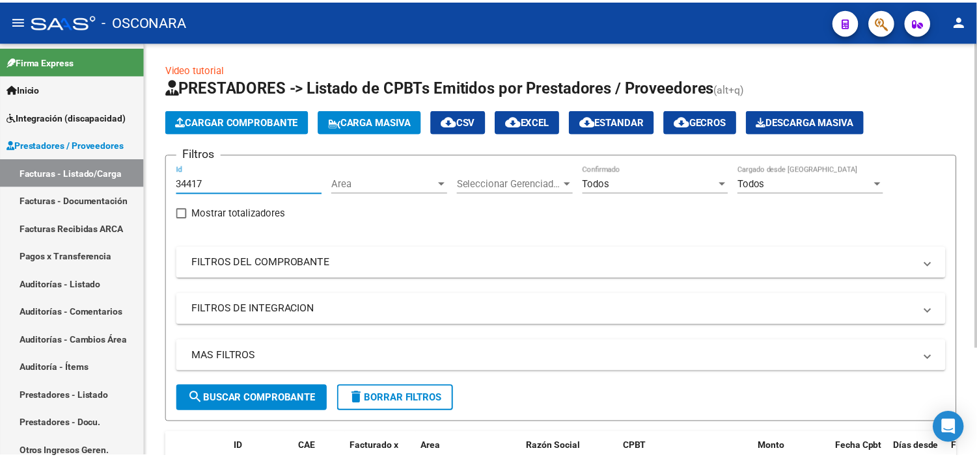
scroll to position [144, 0]
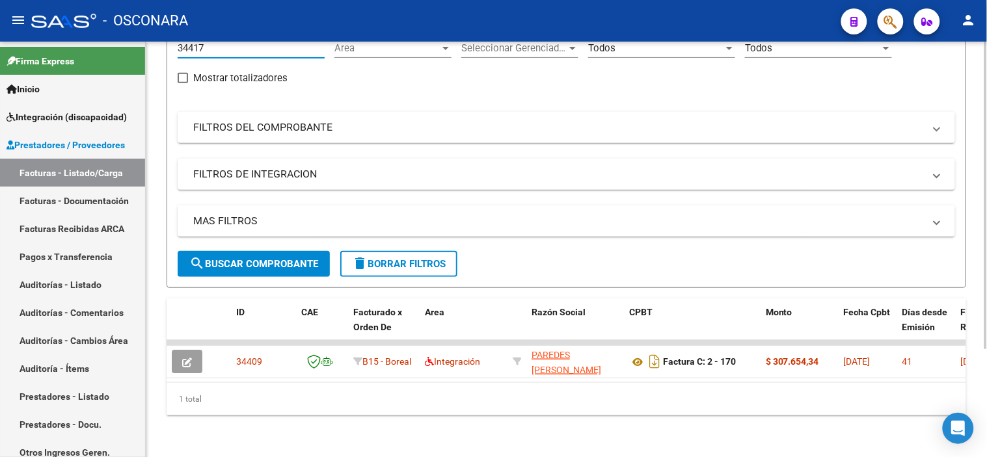
type input "34417"
click at [211, 258] on span "search Buscar Comprobante" at bounding box center [253, 264] width 129 height 12
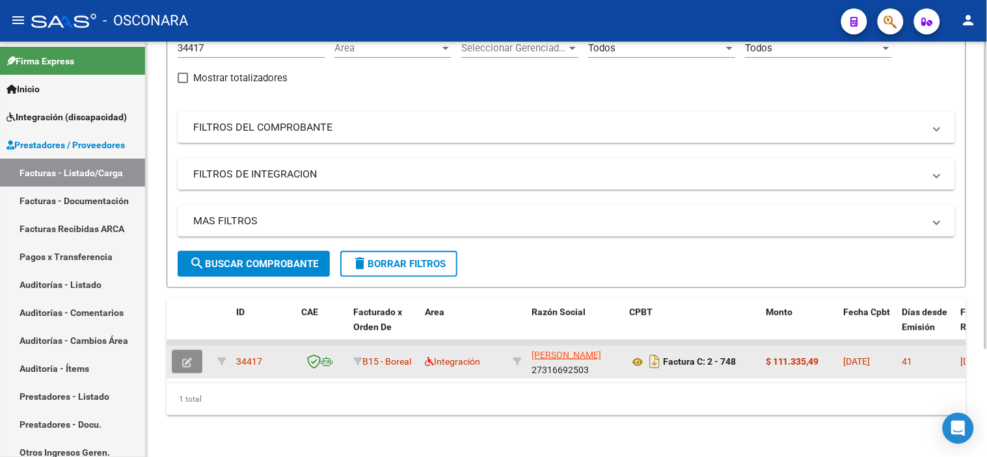
click at [195, 353] on button "button" at bounding box center [187, 361] width 31 height 23
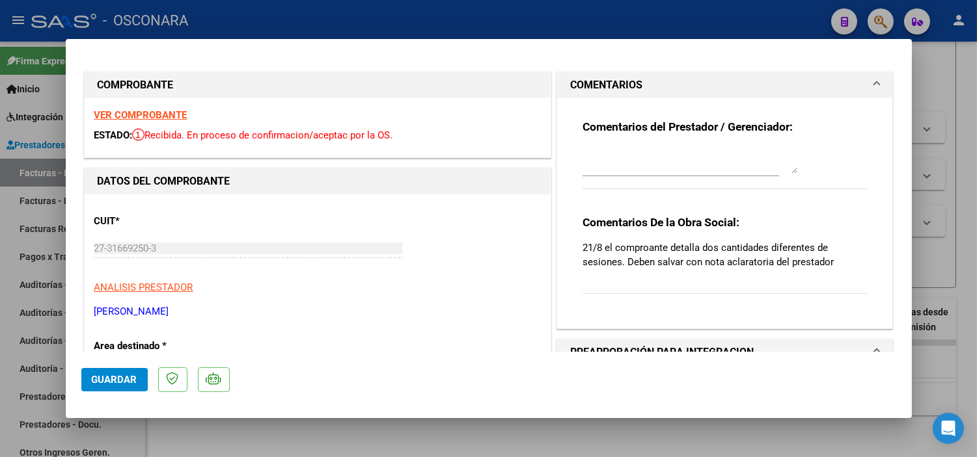
click at [121, 117] on strong "VER COMPROBANTE" at bounding box center [140, 115] width 93 height 12
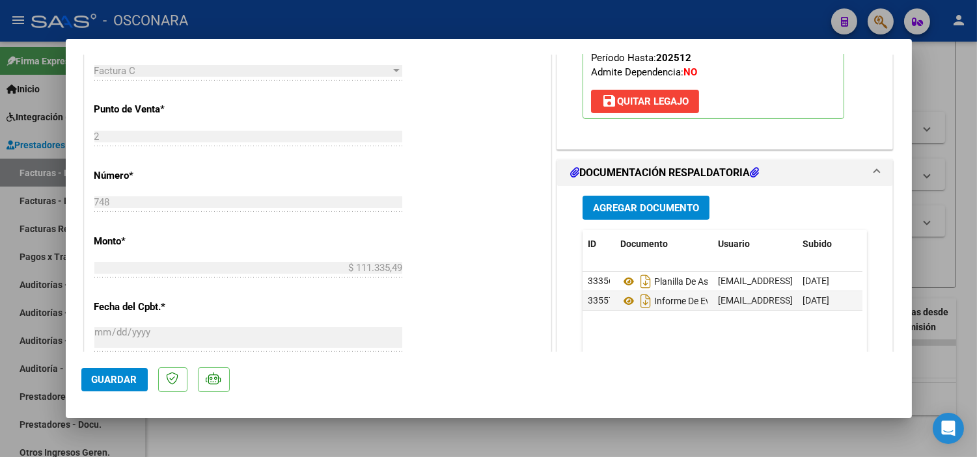
scroll to position [506, 0]
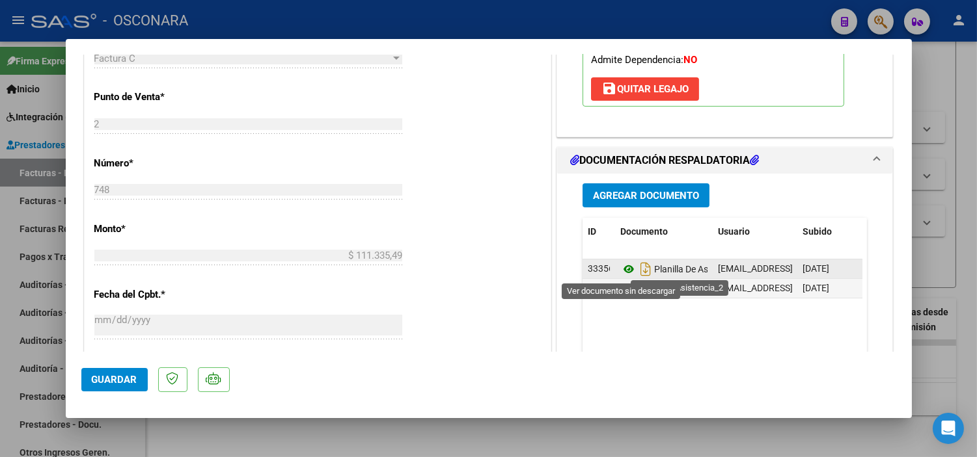
click at [626, 271] on icon at bounding box center [628, 270] width 17 height 16
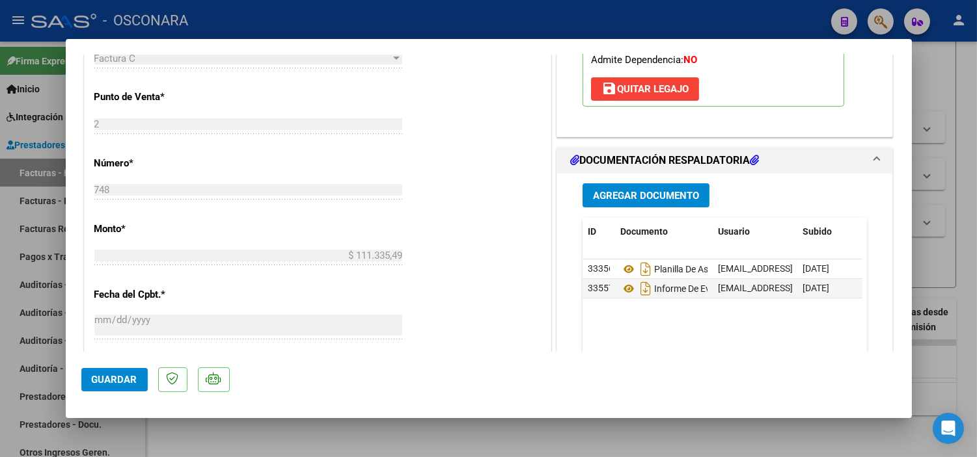
click at [237, 440] on div at bounding box center [488, 228] width 977 height 457
type input "$ 0,00"
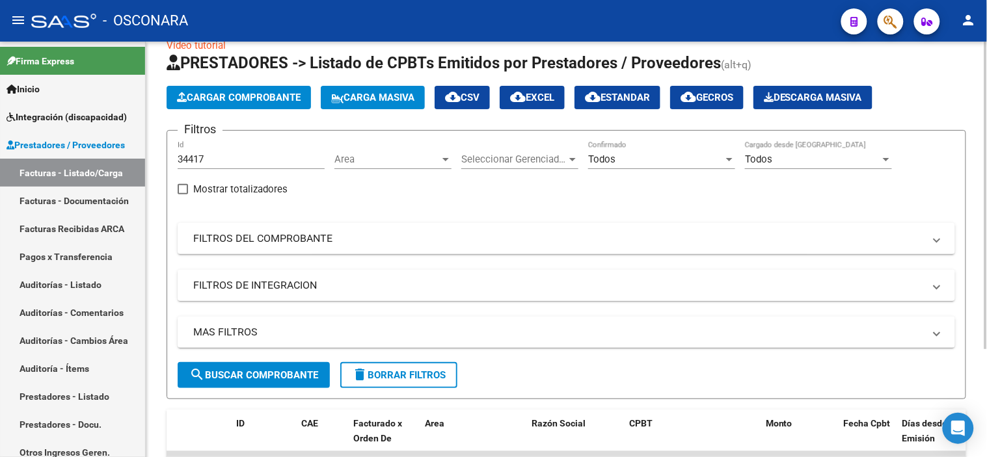
scroll to position [0, 0]
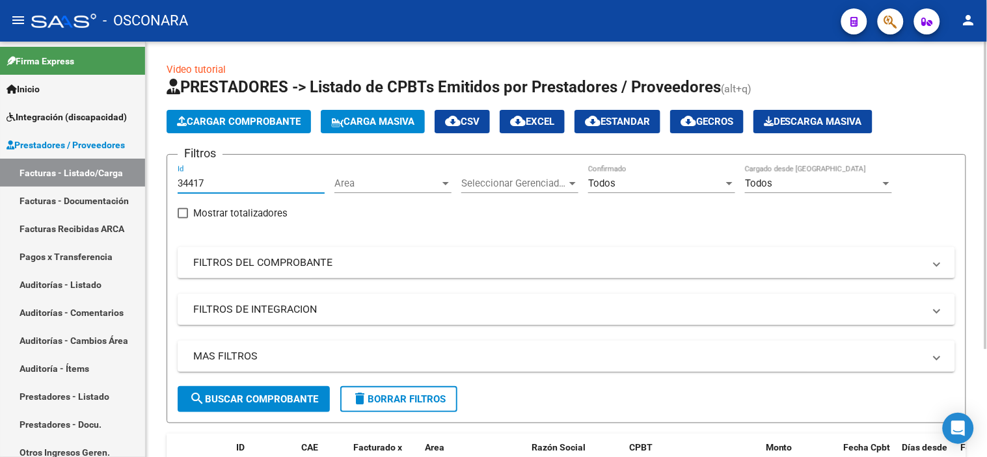
drag, startPoint x: 226, startPoint y: 183, endPoint x: 153, endPoint y: 187, distance: 73.0
click at [153, 187] on div "Video tutorial PRESTADORES -> Listado de CPBTs Emitidos por Prestadores / Prove…" at bounding box center [566, 317] width 841 height 551
paste input "28"
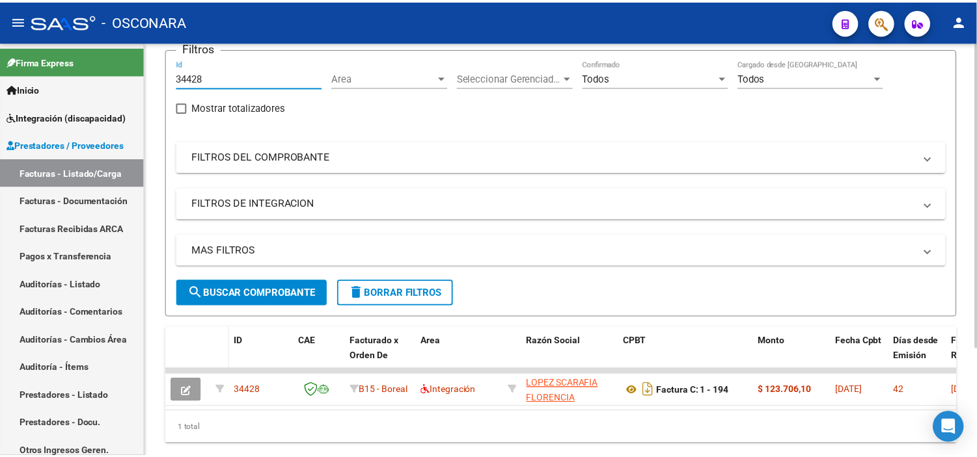
scroll to position [144, 0]
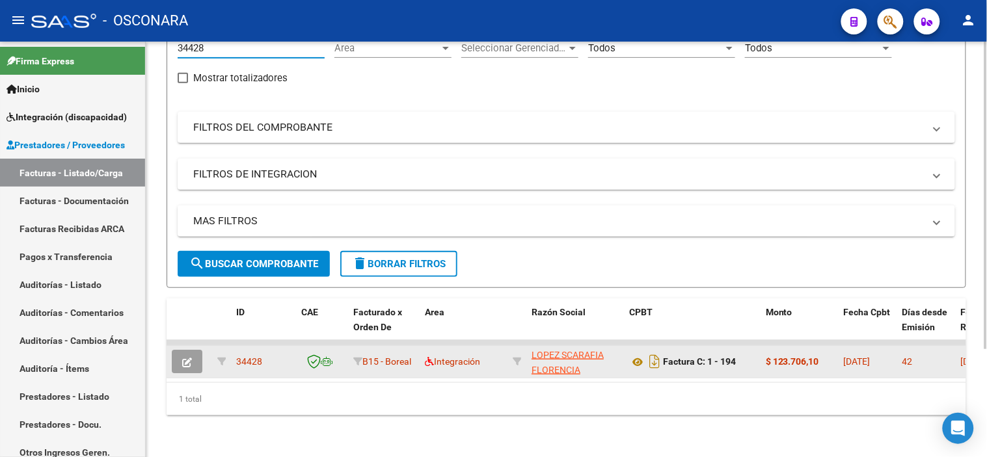
type input "34428"
click at [198, 350] on button "button" at bounding box center [187, 361] width 31 height 23
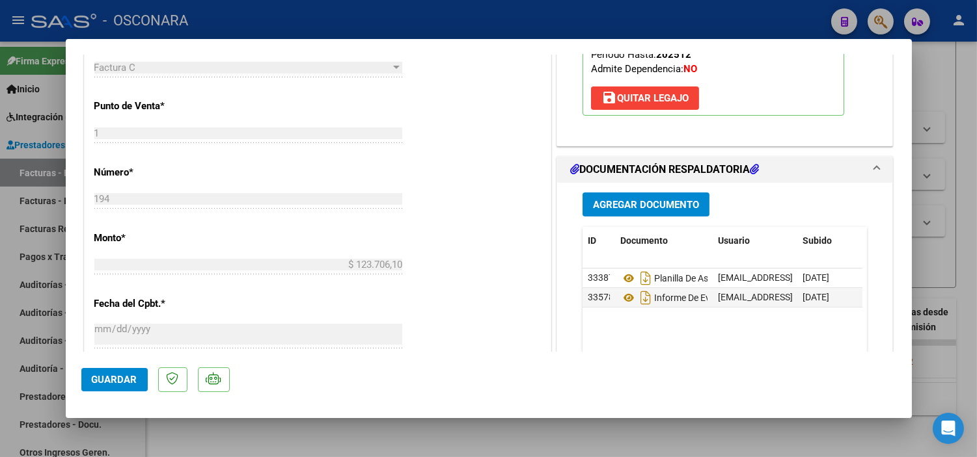
scroll to position [506, 0]
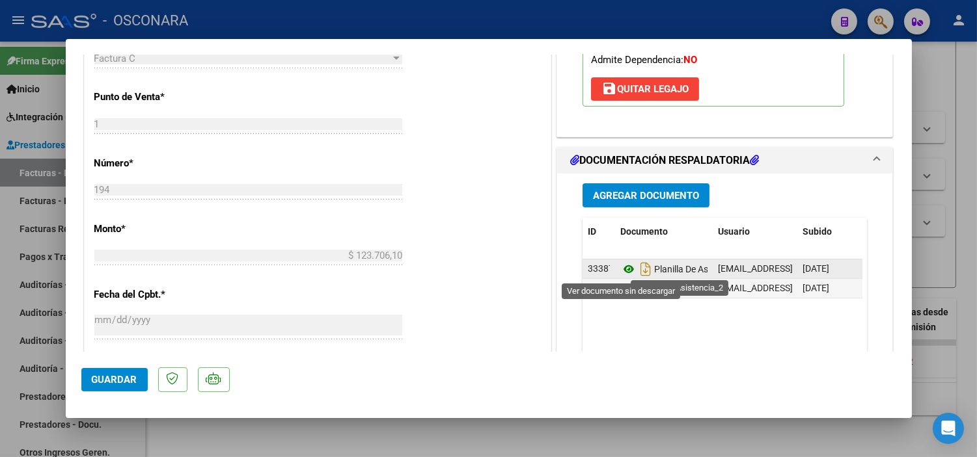
click at [620, 271] on icon at bounding box center [628, 270] width 17 height 16
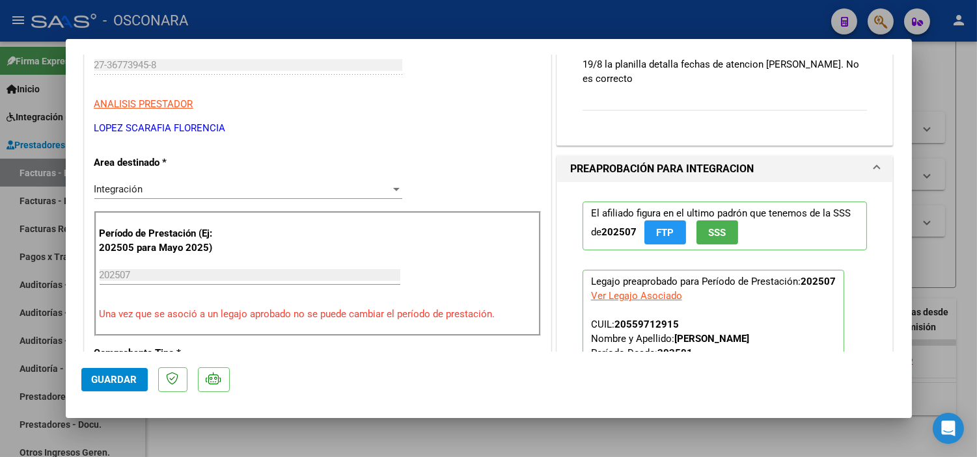
scroll to position [144, 0]
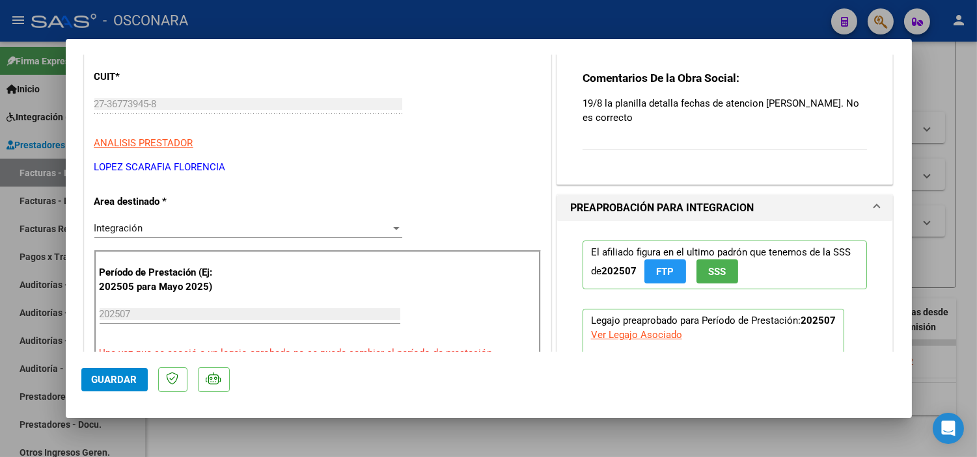
click at [230, 436] on div at bounding box center [488, 228] width 977 height 457
type input "$ 0,00"
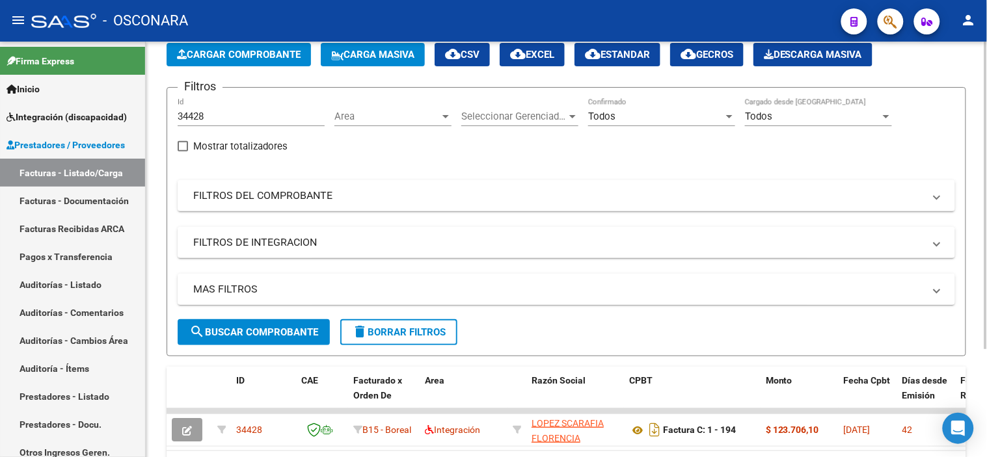
scroll to position [0, 0]
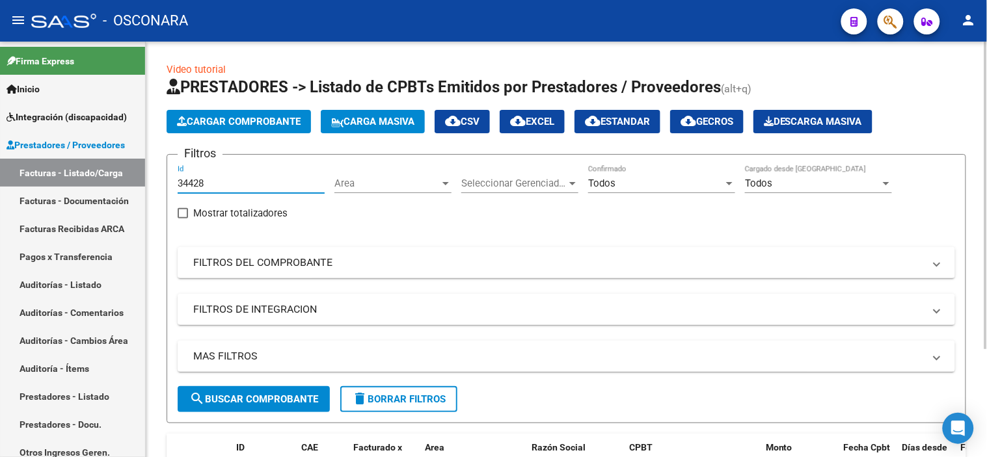
click at [168, 184] on form "Filtros 34428 Id Area Area Seleccionar Gerenciador Seleccionar Gerenciador Todo…" at bounding box center [567, 288] width 800 height 269
drag, startPoint x: 185, startPoint y: 177, endPoint x: 178, endPoint y: 183, distance: 10.2
click at [178, 183] on input "34428" at bounding box center [251, 184] width 147 height 12
drag, startPoint x: 202, startPoint y: 184, endPoint x: 174, endPoint y: 186, distance: 28.0
click at [174, 186] on form "Filtros 34428 Id Area Area Seleccionar Gerenciador Seleccionar Gerenciador Todo…" at bounding box center [567, 288] width 800 height 269
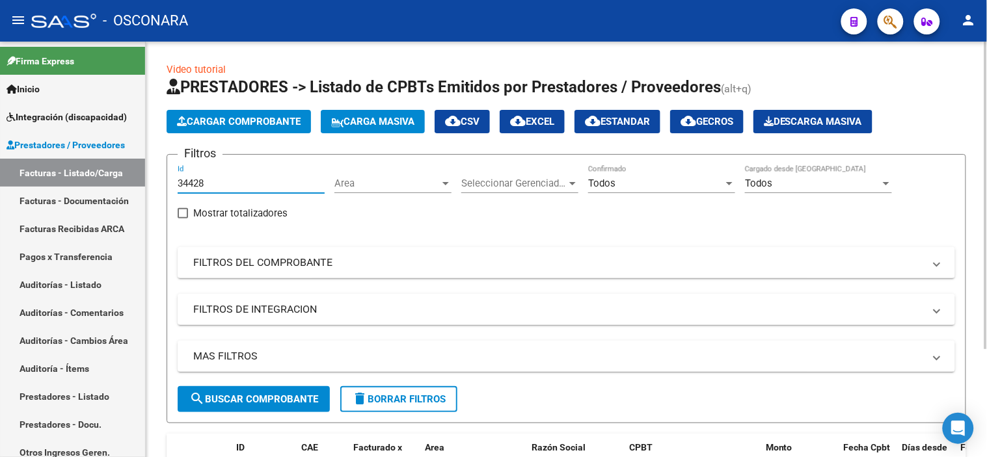
drag, startPoint x: 213, startPoint y: 187, endPoint x: 166, endPoint y: 187, distance: 46.8
click at [167, 187] on form "Filtros 34428 Id Area Area Seleccionar Gerenciador Seleccionar Gerenciador Todo…" at bounding box center [567, 288] width 800 height 269
paste input "9"
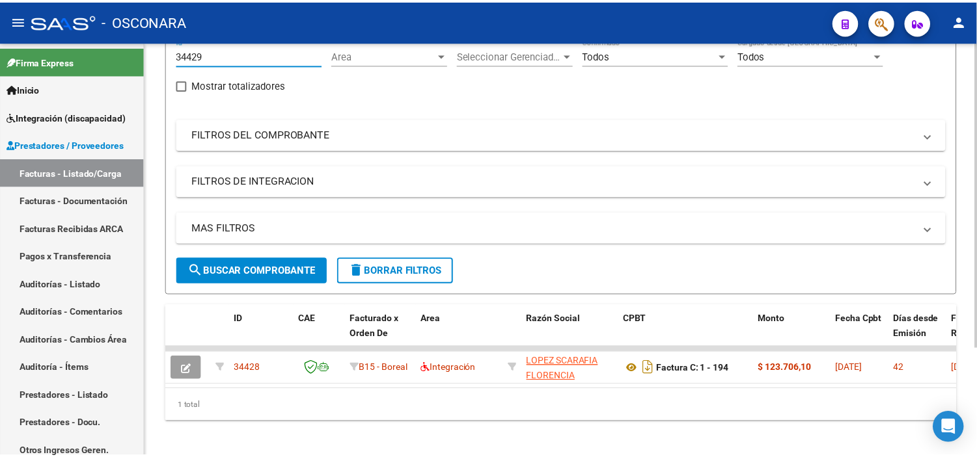
scroll to position [144, 0]
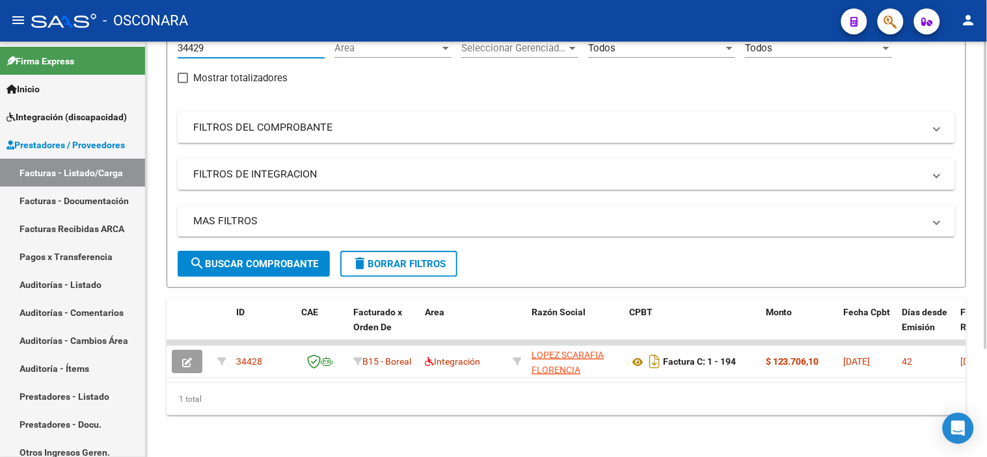
type input "34429"
click at [226, 258] on span "search Buscar Comprobante" at bounding box center [253, 264] width 129 height 12
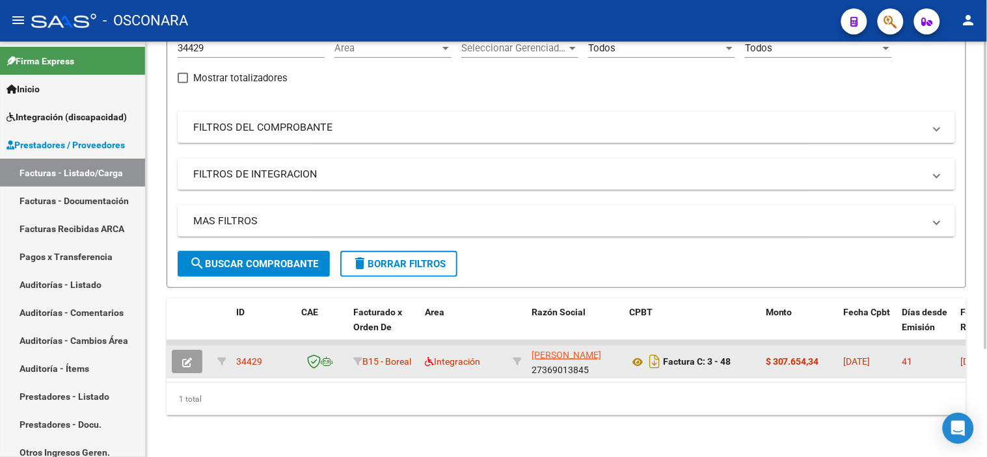
click at [177, 356] on button "button" at bounding box center [187, 361] width 31 height 23
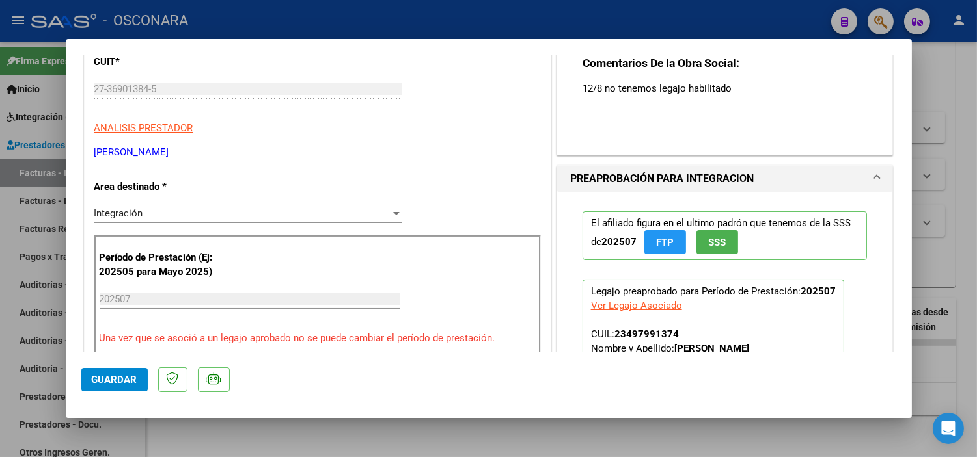
scroll to position [289, 0]
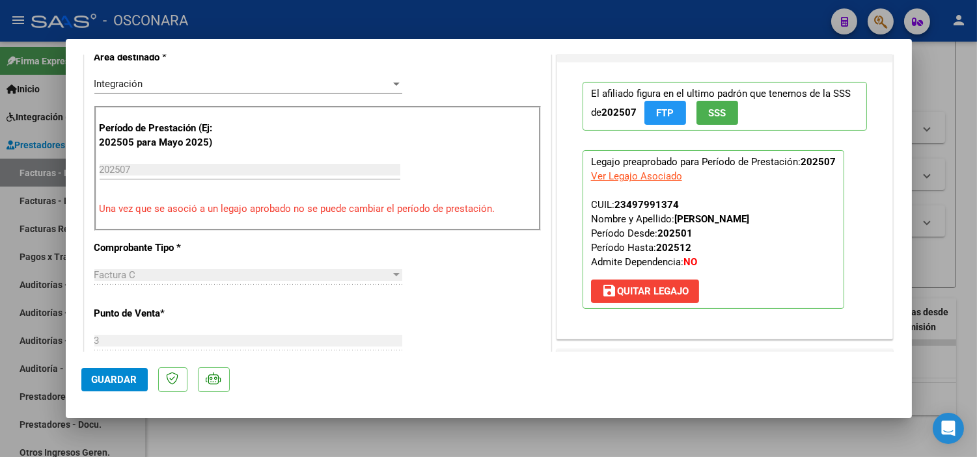
click at [224, 441] on div at bounding box center [488, 228] width 977 height 457
type input "$ 0,00"
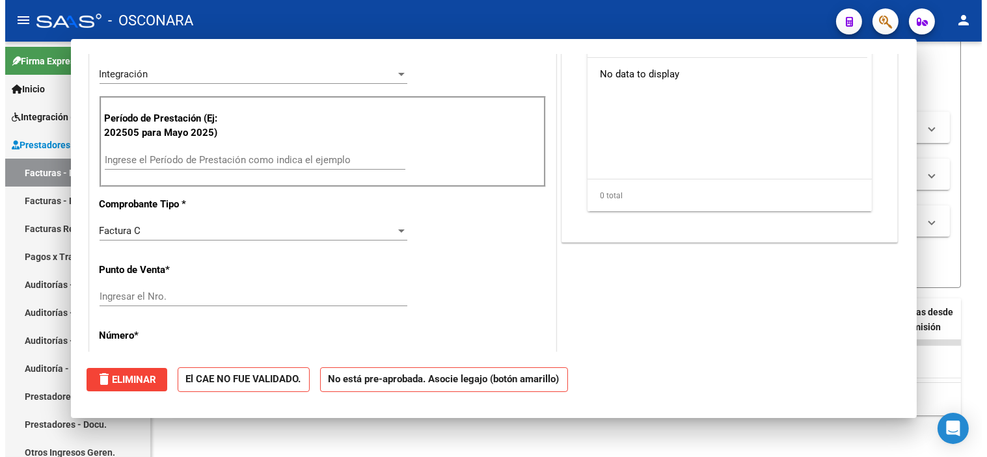
scroll to position [0, 0]
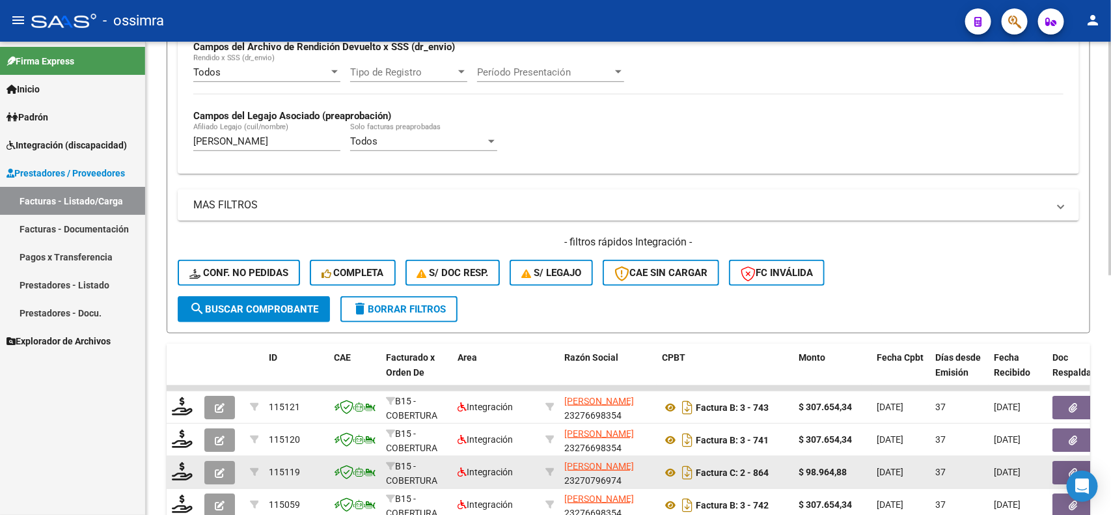
scroll to position [322, 0]
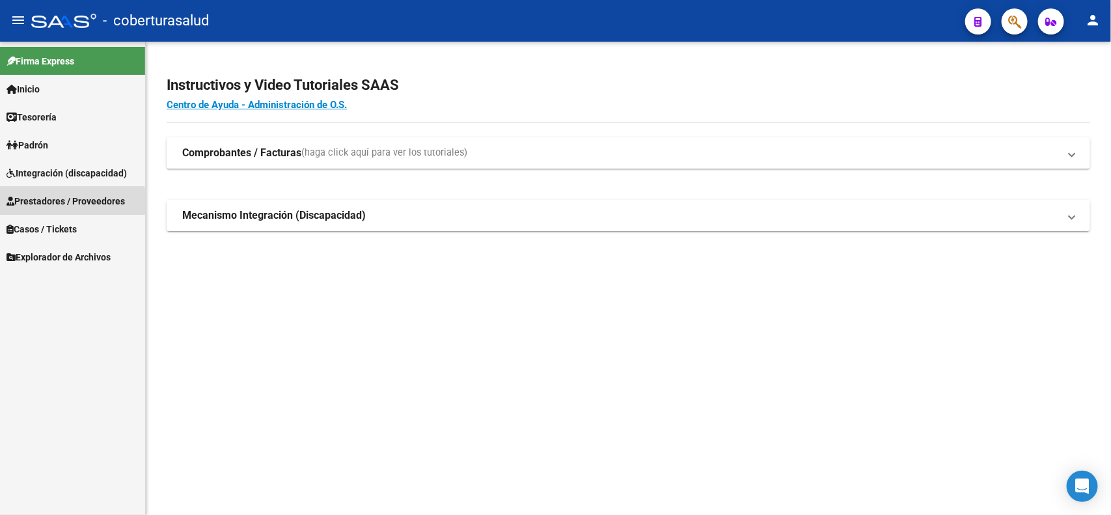
click at [40, 202] on span "Prestadores / Proveedores" at bounding box center [66, 201] width 118 height 14
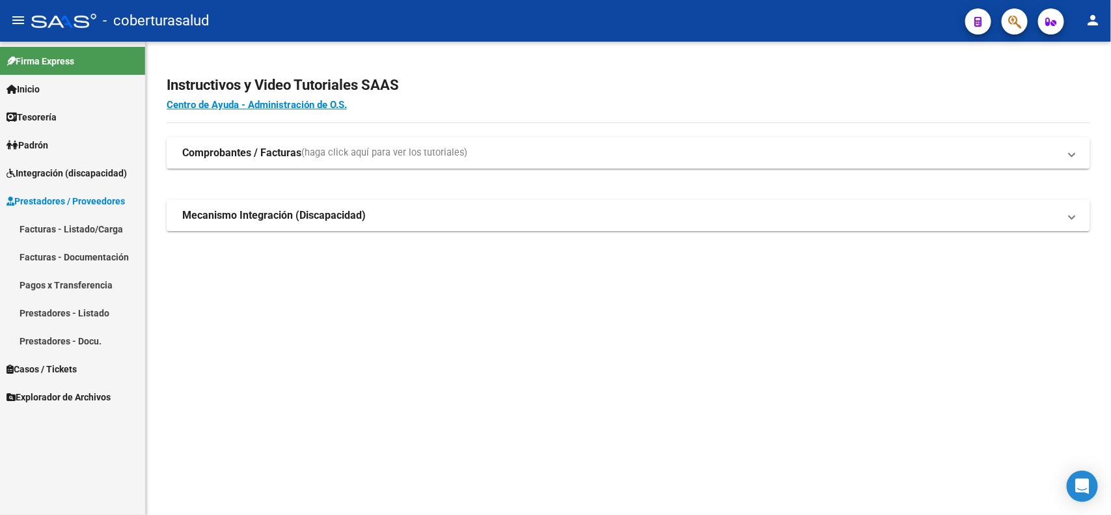
click at [43, 224] on link "Facturas - Listado/Carga" at bounding box center [72, 229] width 145 height 28
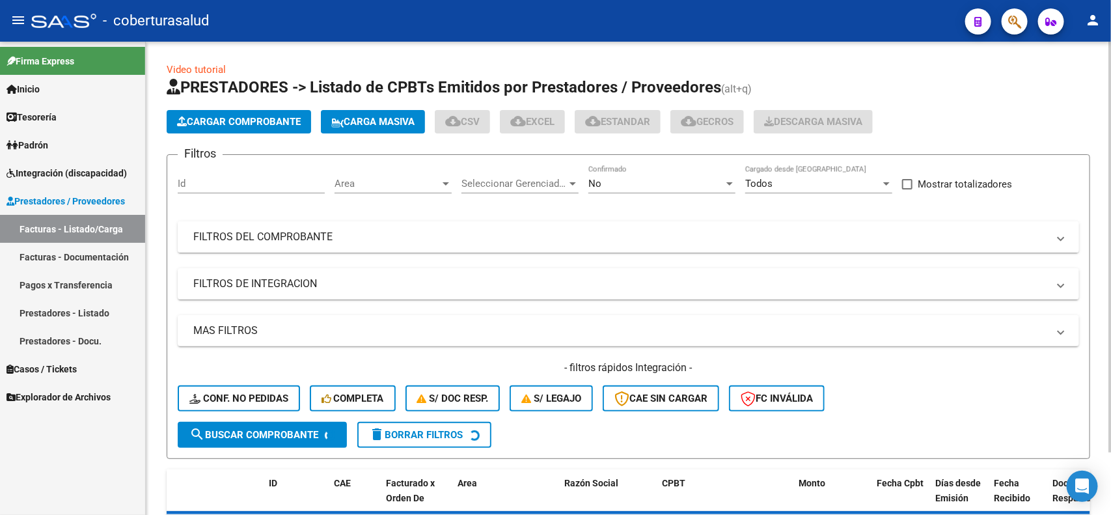
click at [473, 232] on mat-panel-title "FILTROS DEL COMPROBANTE" at bounding box center [620, 237] width 854 height 14
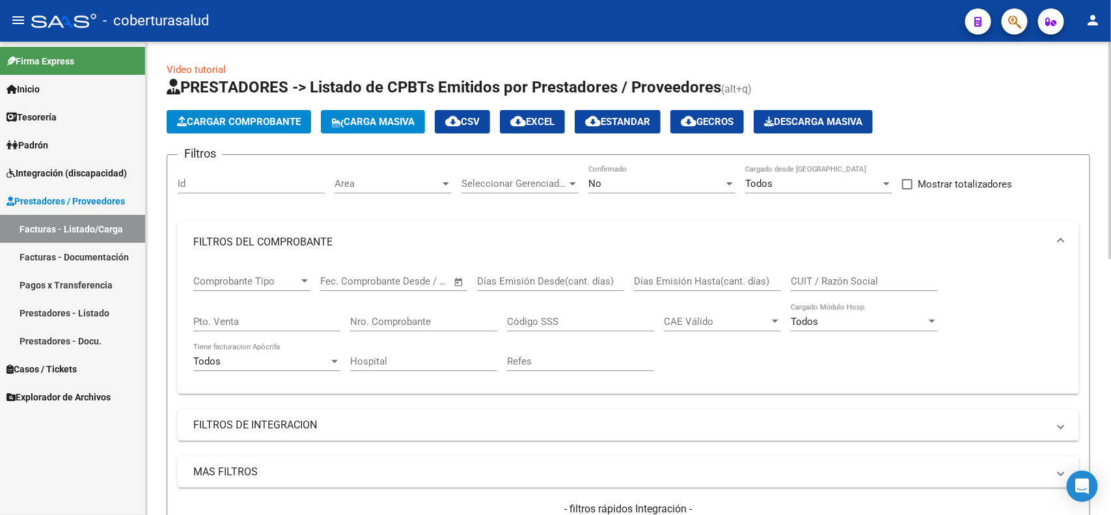
click at [424, 319] on input "Nro. Comprobante" at bounding box center [423, 322] width 147 height 12
type input "596"
click at [683, 184] on div "No" at bounding box center [655, 184] width 135 height 12
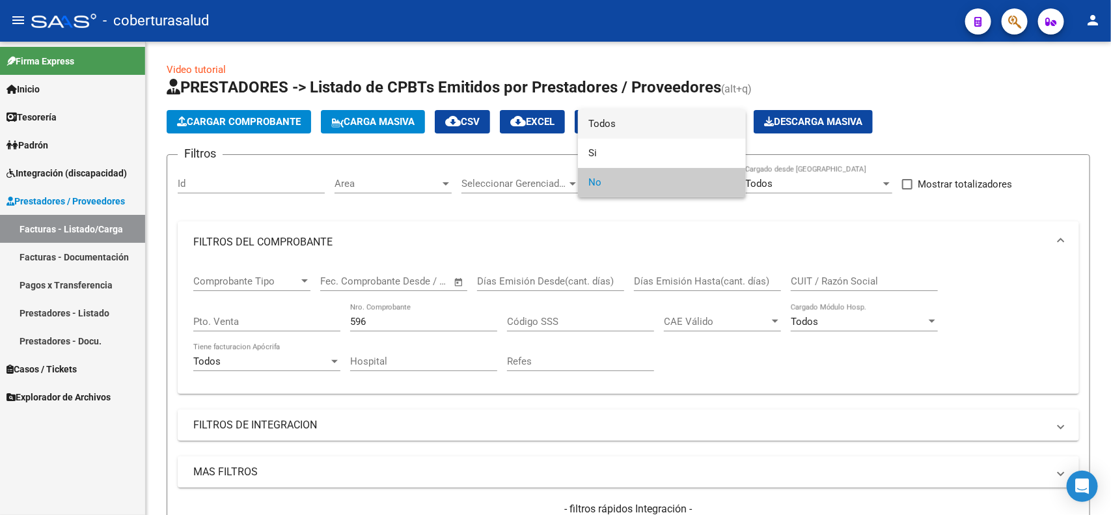
click at [608, 121] on span "Todos" at bounding box center [661, 123] width 147 height 29
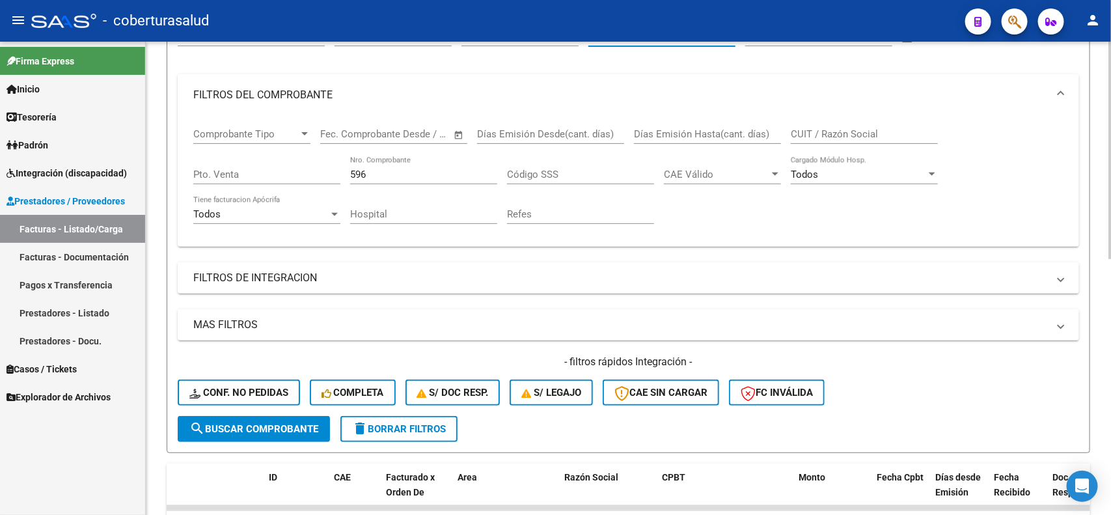
scroll to position [163, 0]
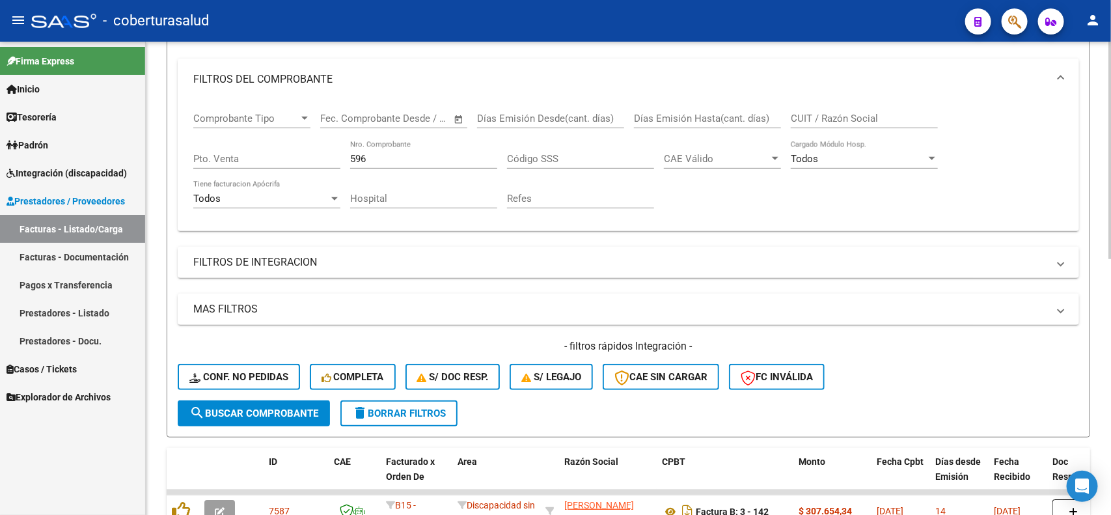
click at [250, 407] on span "search Buscar Comprobante" at bounding box center [253, 413] width 129 height 12
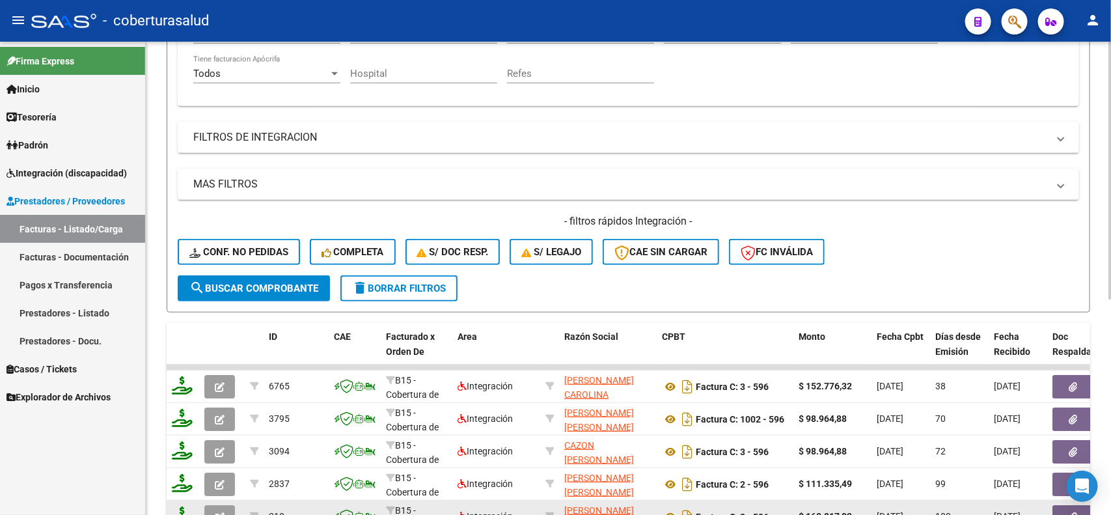
scroll to position [231, 0]
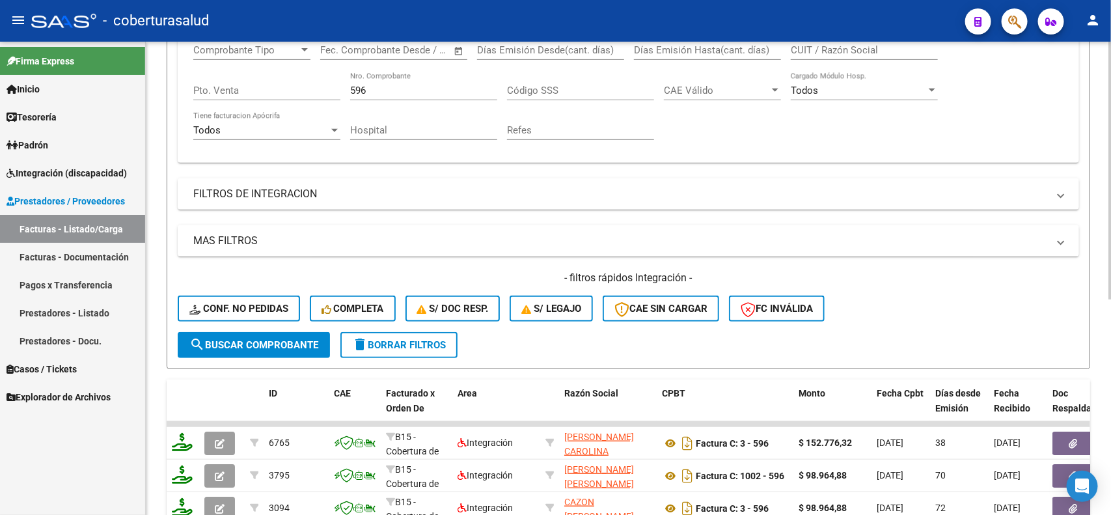
click at [391, 88] on input "596" at bounding box center [423, 91] width 147 height 12
